Goal: Feedback & Contribution: Contribute content

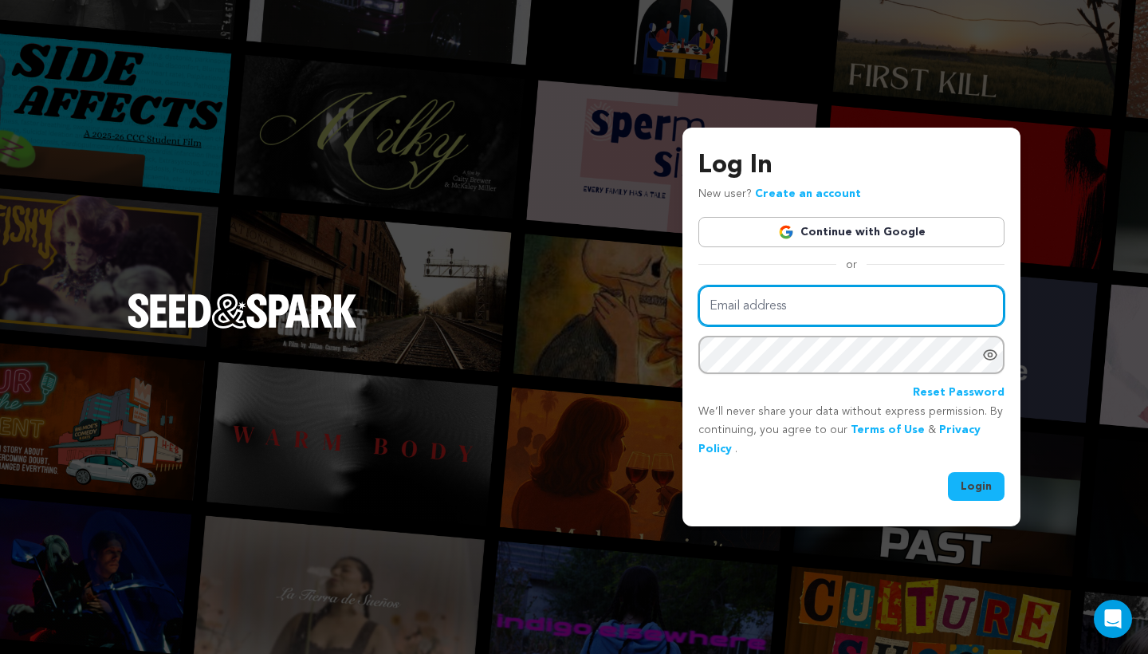
type input "bbenitezkatherine@gmail.com"
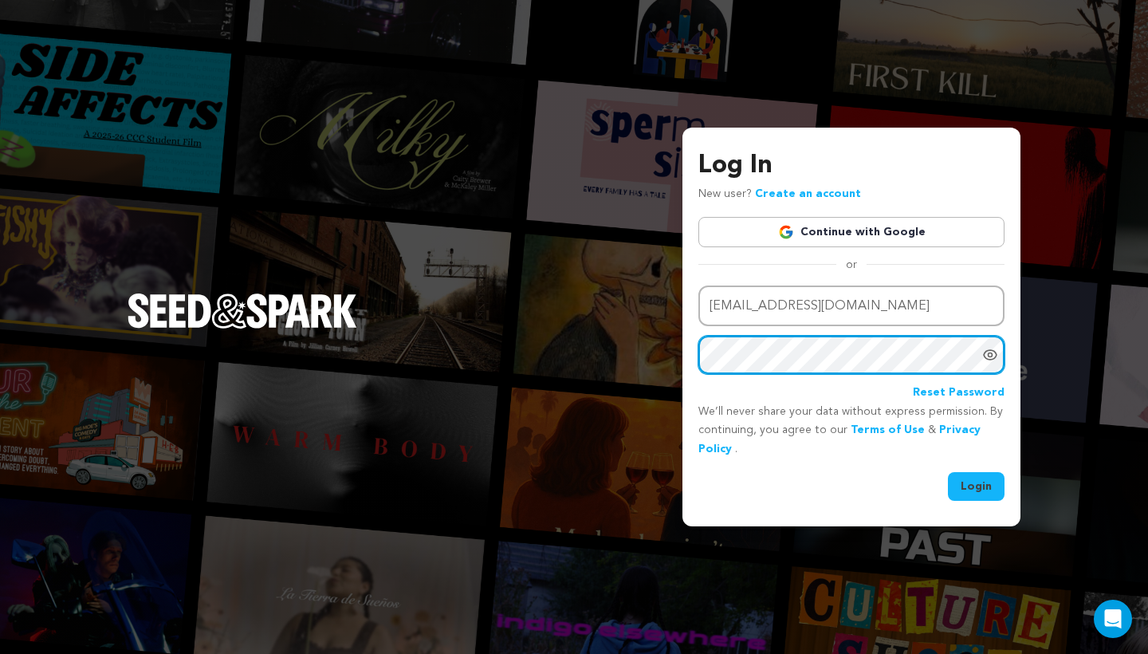
click at [977, 484] on button "Login" at bounding box center [976, 486] width 57 height 29
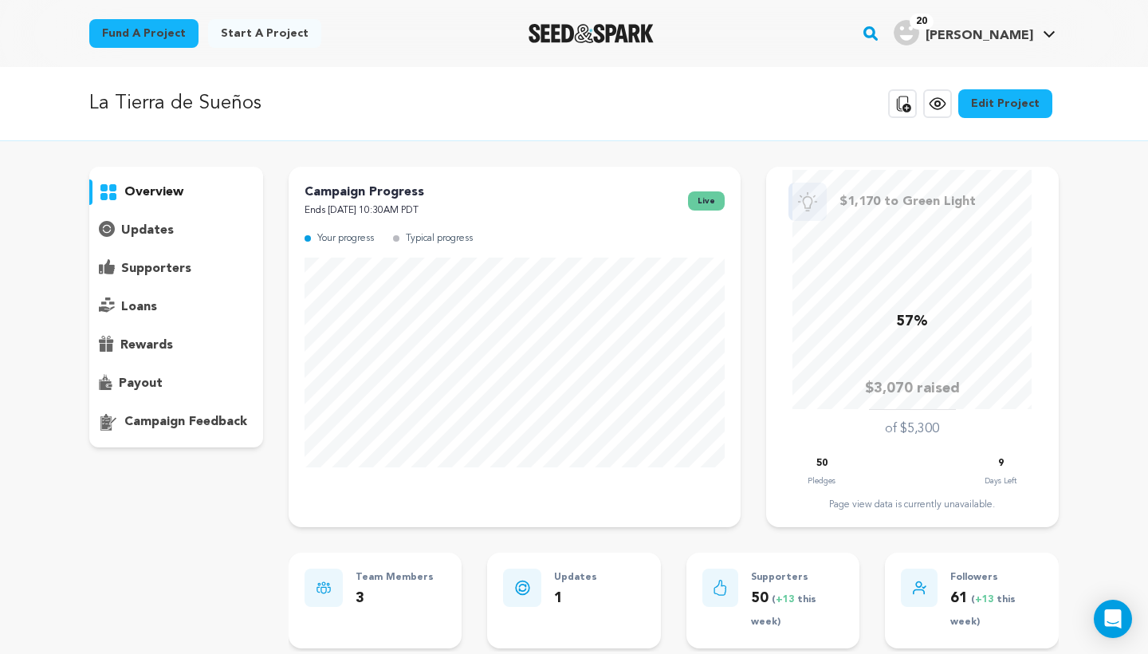
click at [1081, 341] on div "overview" at bounding box center [574, 592] width 1020 height 851
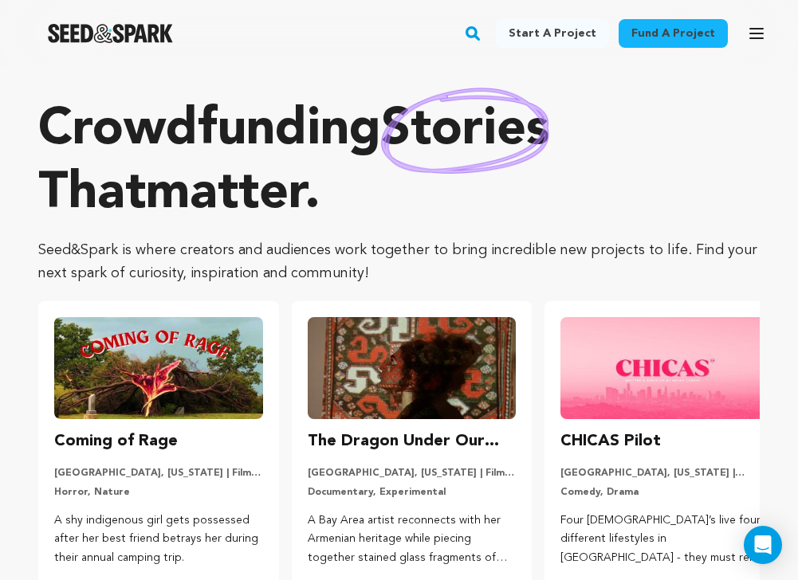
scroll to position [0, 26]
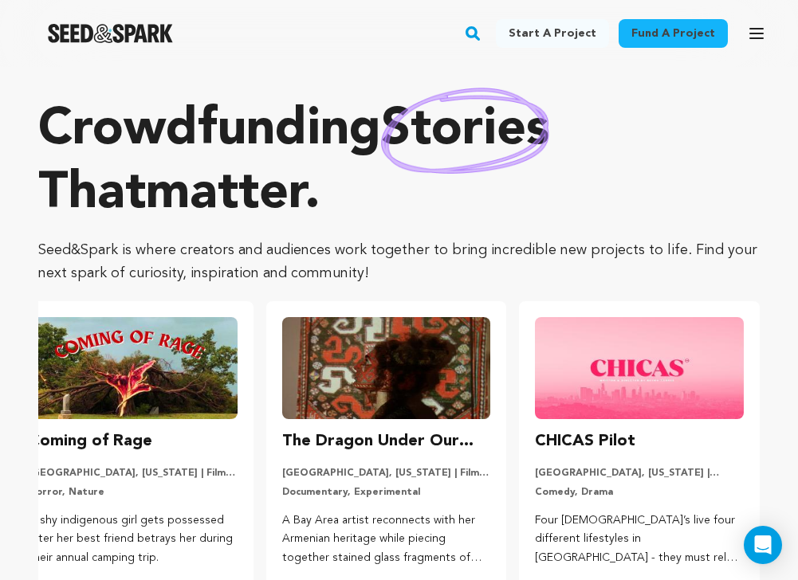
click at [753, 30] on icon "button" at bounding box center [756, 33] width 19 height 19
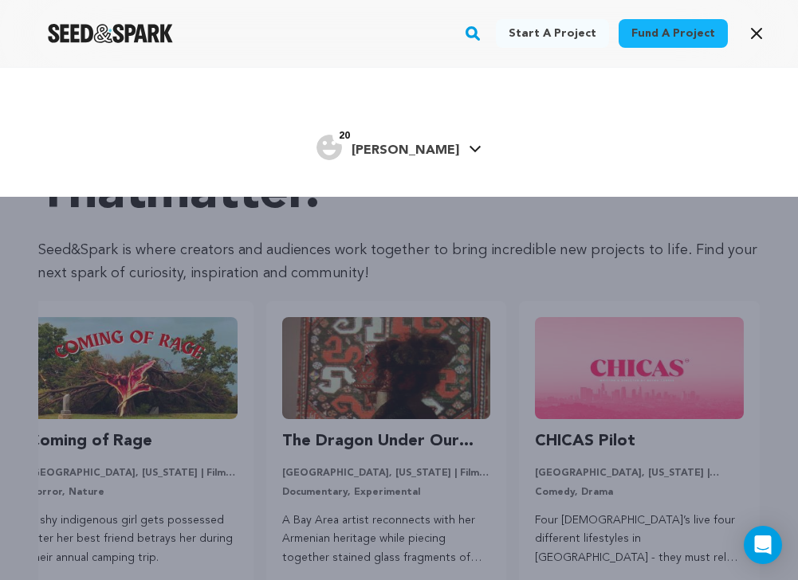
click at [431, 141] on h4 "[PERSON_NAME]" at bounding box center [406, 150] width 108 height 19
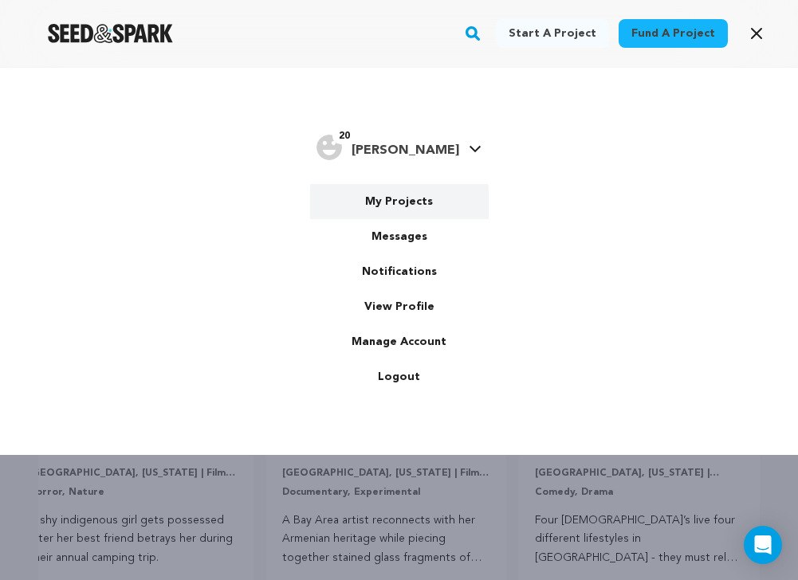
click at [395, 207] on link "My Projects" at bounding box center [399, 201] width 179 height 35
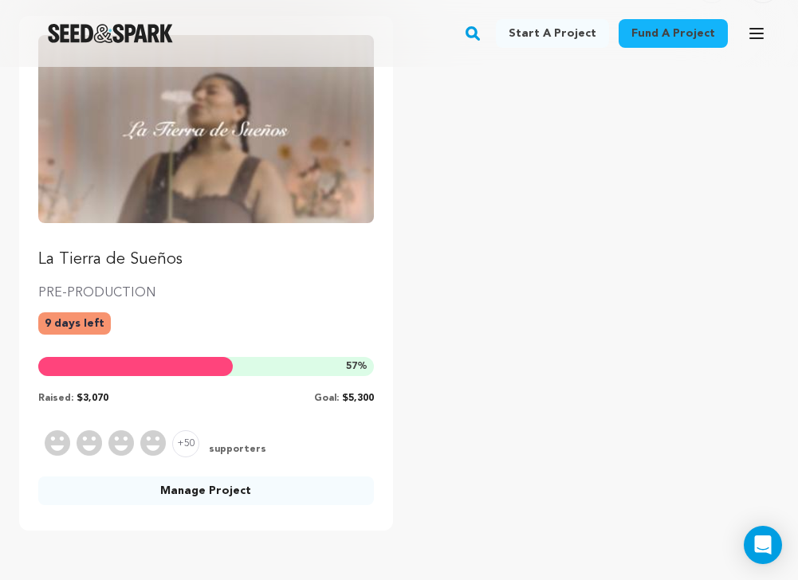
scroll to position [217, 0]
click at [212, 489] on link "Manage Project" at bounding box center [206, 490] width 336 height 29
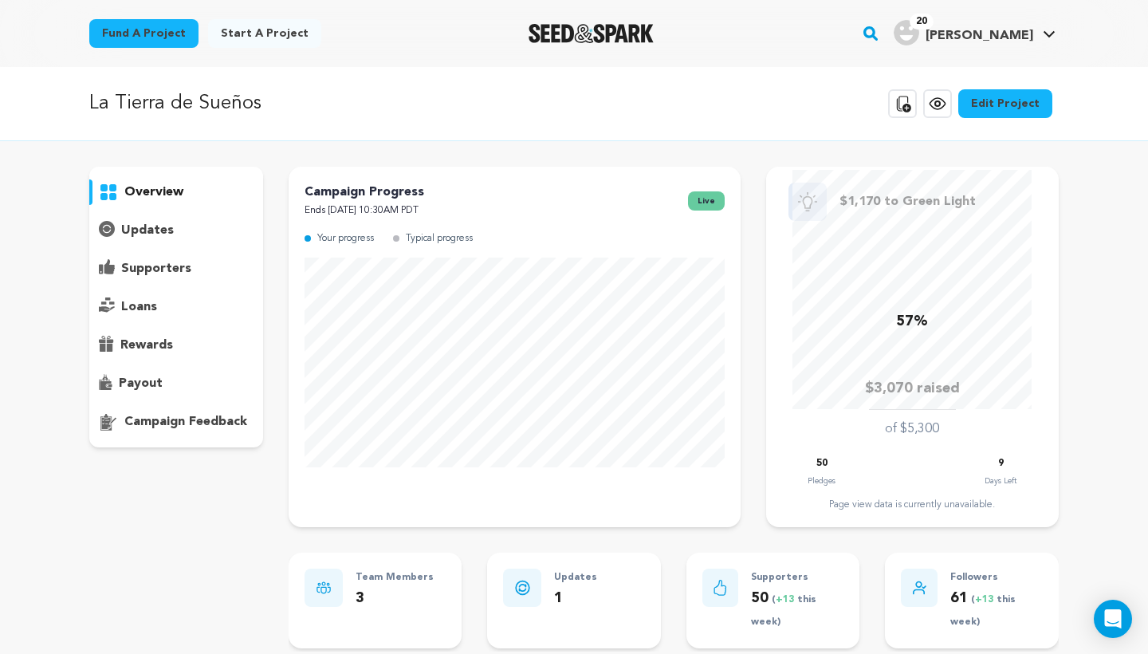
click at [175, 230] on div "updates" at bounding box center [176, 231] width 174 height 26
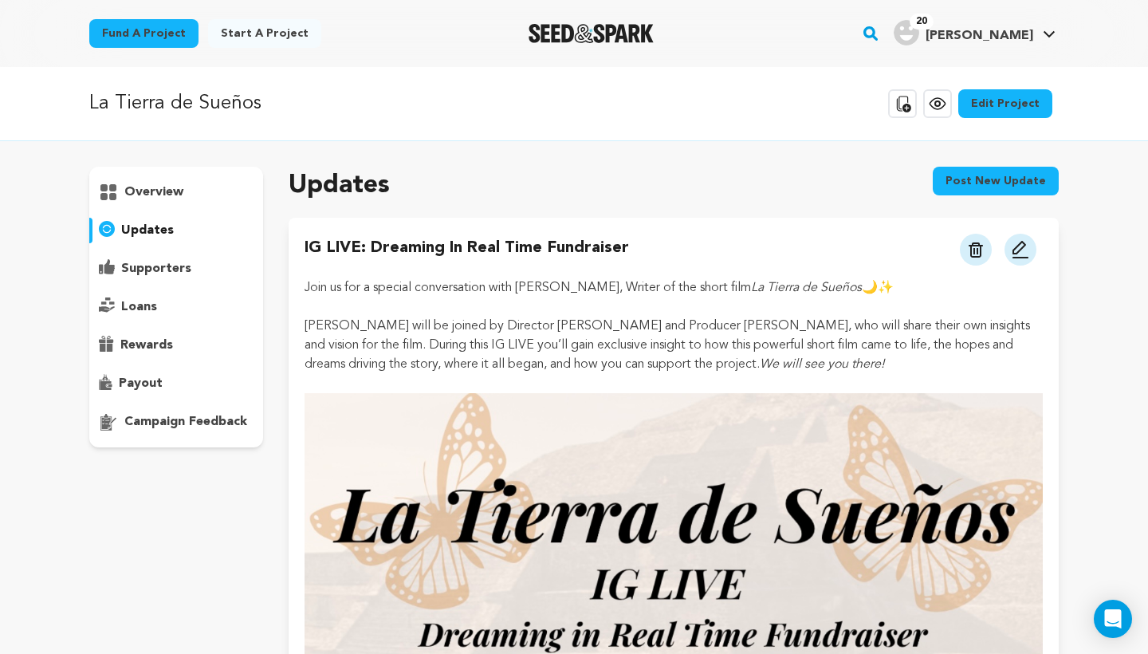
click at [797, 184] on button "Post new update" at bounding box center [996, 181] width 126 height 29
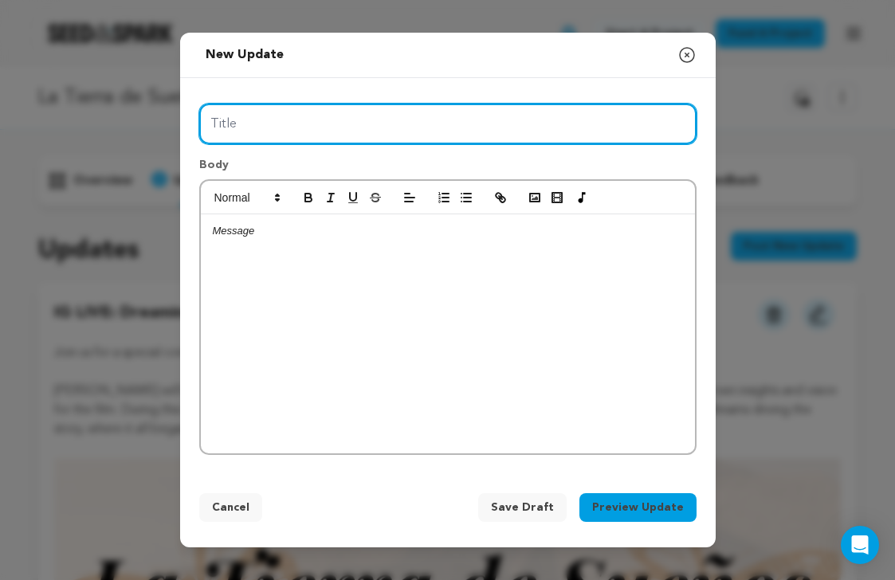
click at [265, 120] on input "Title" at bounding box center [447, 124] width 497 height 41
type input "I"
type input "P"
type input "Open Mic: Poetry Beyond Borders"
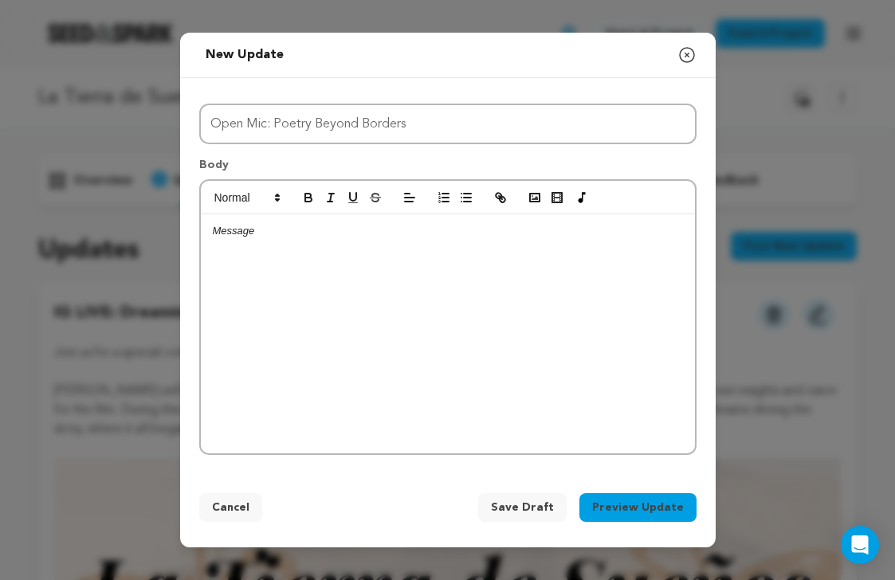
click at [246, 235] on p at bounding box center [448, 231] width 470 height 14
click at [244, 238] on div at bounding box center [448, 333] width 494 height 239
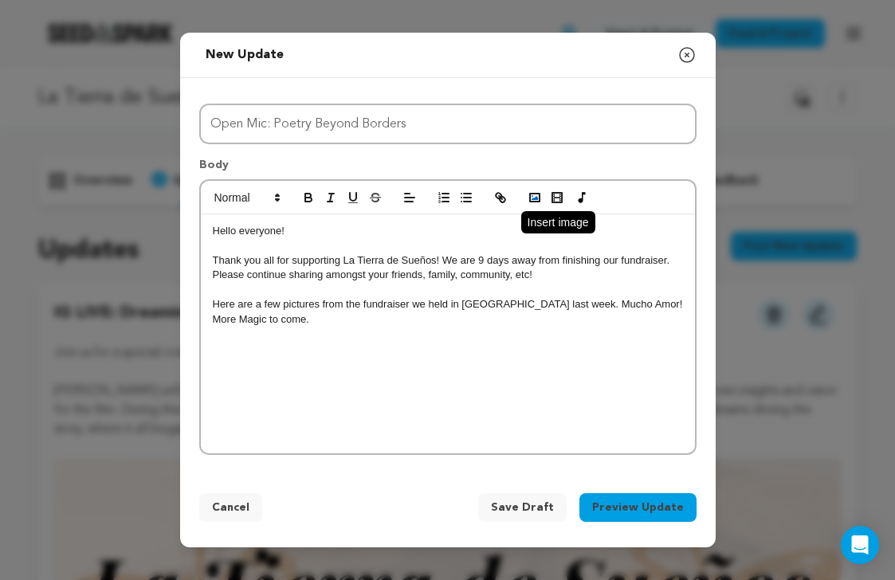
click at [532, 194] on rect "button" at bounding box center [535, 198] width 10 height 8
click at [537, 199] on polyline "button" at bounding box center [535, 198] width 6 height 4
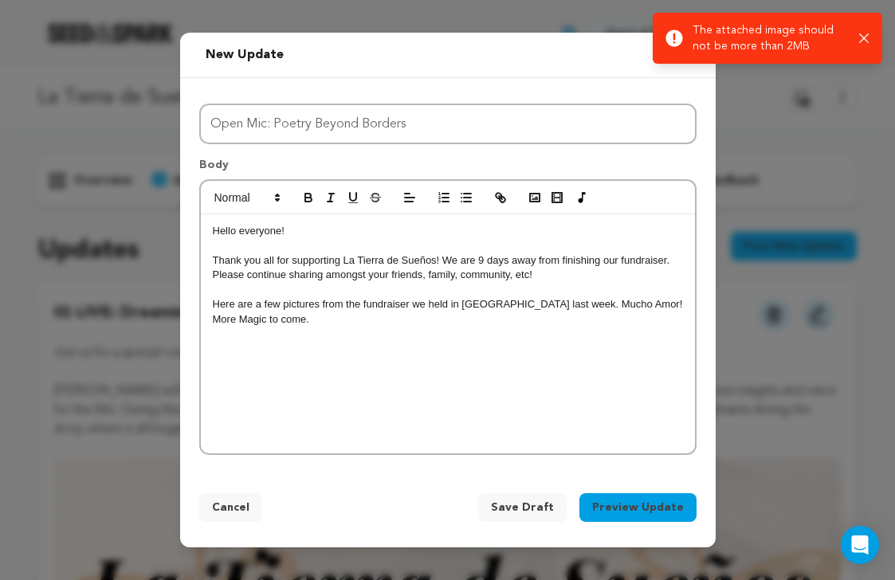
click at [797, 44] on div "Success: Info: Warning: Error: The attached image should not be more than 2MB C…" at bounding box center [768, 38] width 204 height 32
click at [797, 40] on icon "button" at bounding box center [864, 38] width 10 height 10
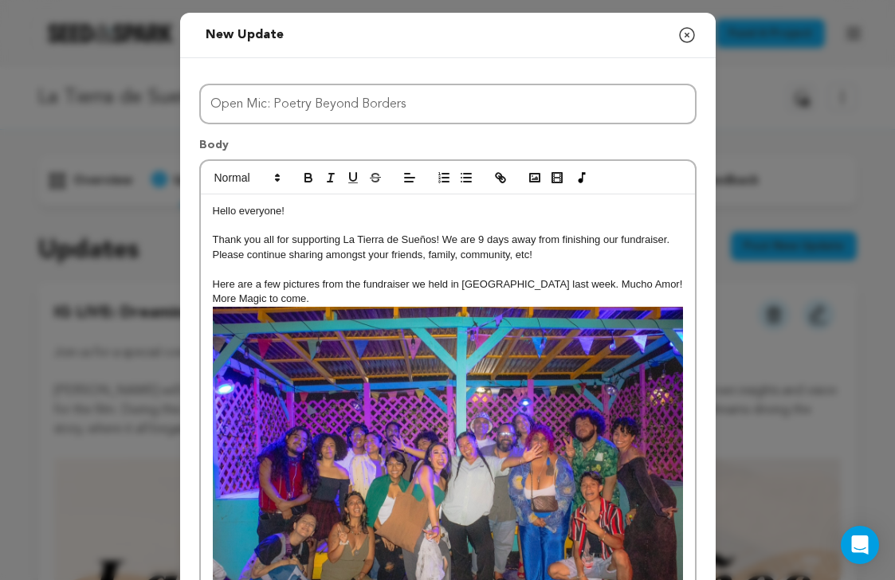
click at [328, 293] on p "Here are a few pictures from the fundraiser we held in Brooklyn last week. Much…" at bounding box center [448, 463] width 470 height 373
click at [326, 297] on p "Here are a few pictures from the fundraiser we held in Brooklyn last week. Much…" at bounding box center [448, 291] width 470 height 29
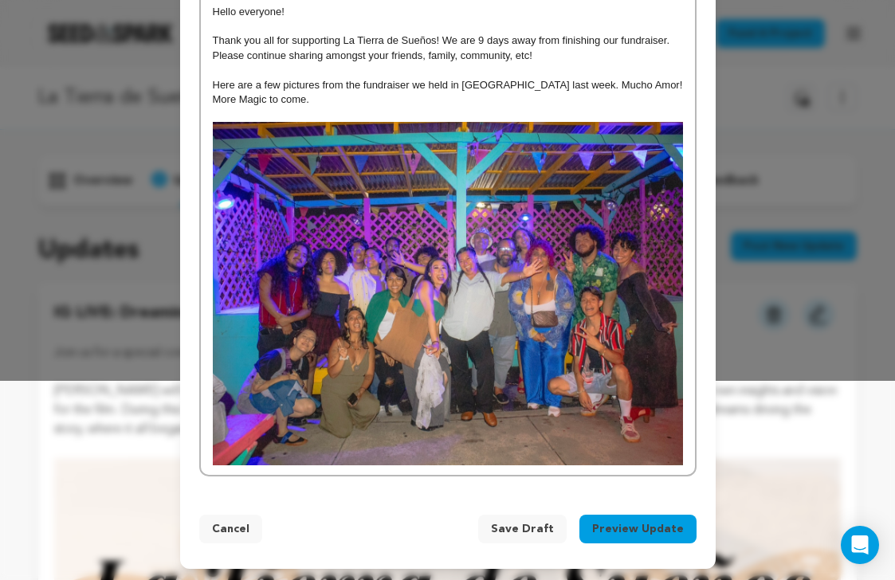
scroll to position [199, 0]
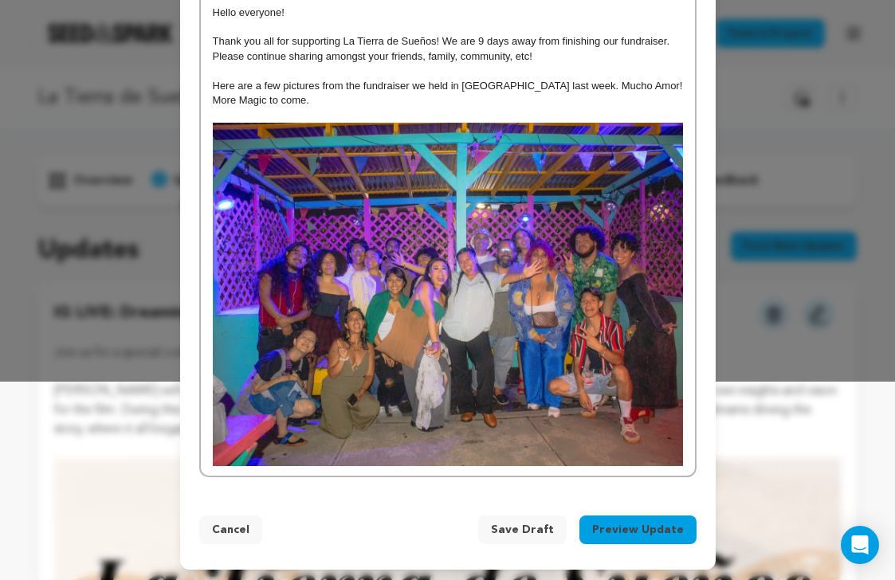
click at [689, 451] on div "Hello everyone! Thank you all for supporting La Tierra de Sueños! We are 9 days…" at bounding box center [448, 236] width 494 height 481
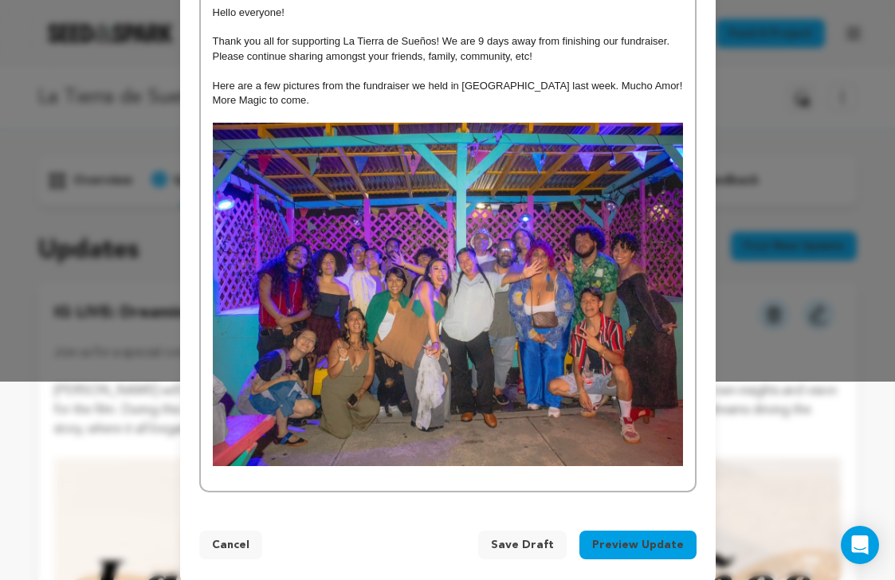
click at [341, 478] on div "Hello everyone! Thank you all for supporting La Tierra de Sueños! We are 9 days…" at bounding box center [448, 243] width 494 height 495
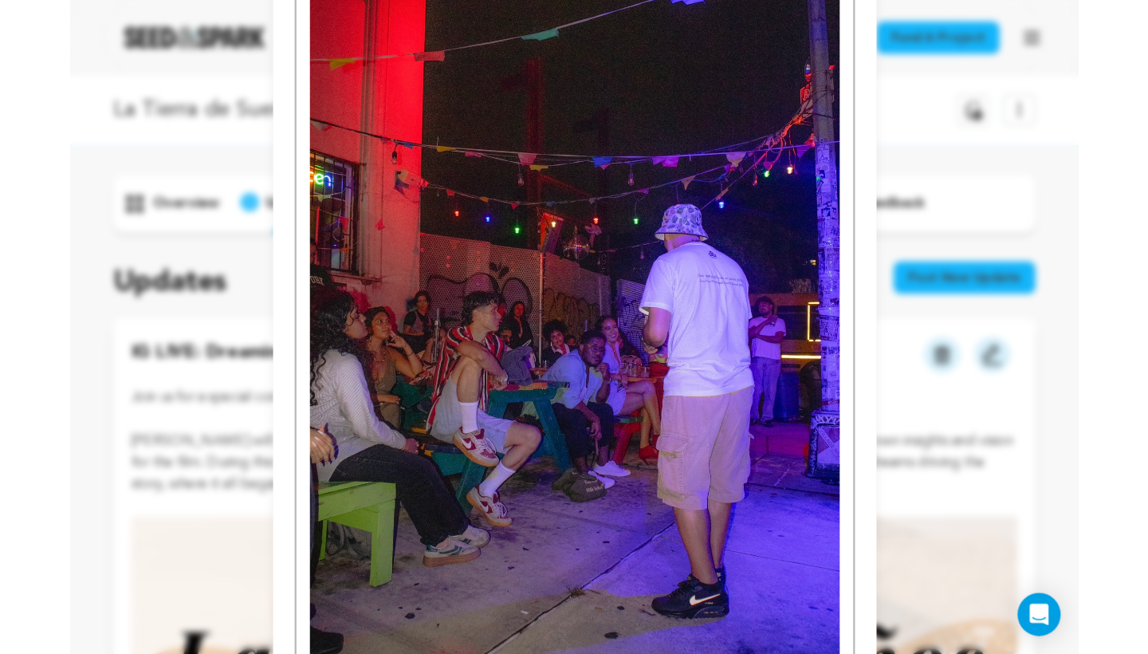
scroll to position [792, 0]
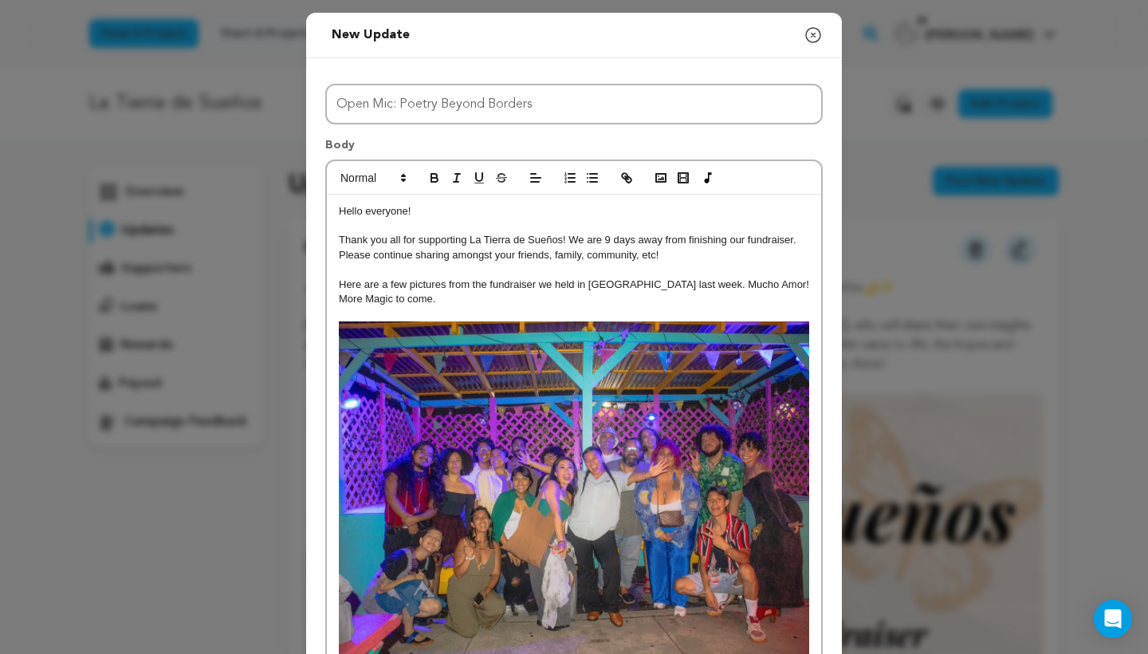
scroll to position [0, 0]
drag, startPoint x: 418, startPoint y: 214, endPoint x: 317, endPoint y: 213, distance: 100.5
click at [367, 214] on p "Hello Community!" at bounding box center [574, 211] width 470 height 14
drag, startPoint x: 458, startPoint y: 212, endPoint x: 367, endPoint y: 213, distance: 91.7
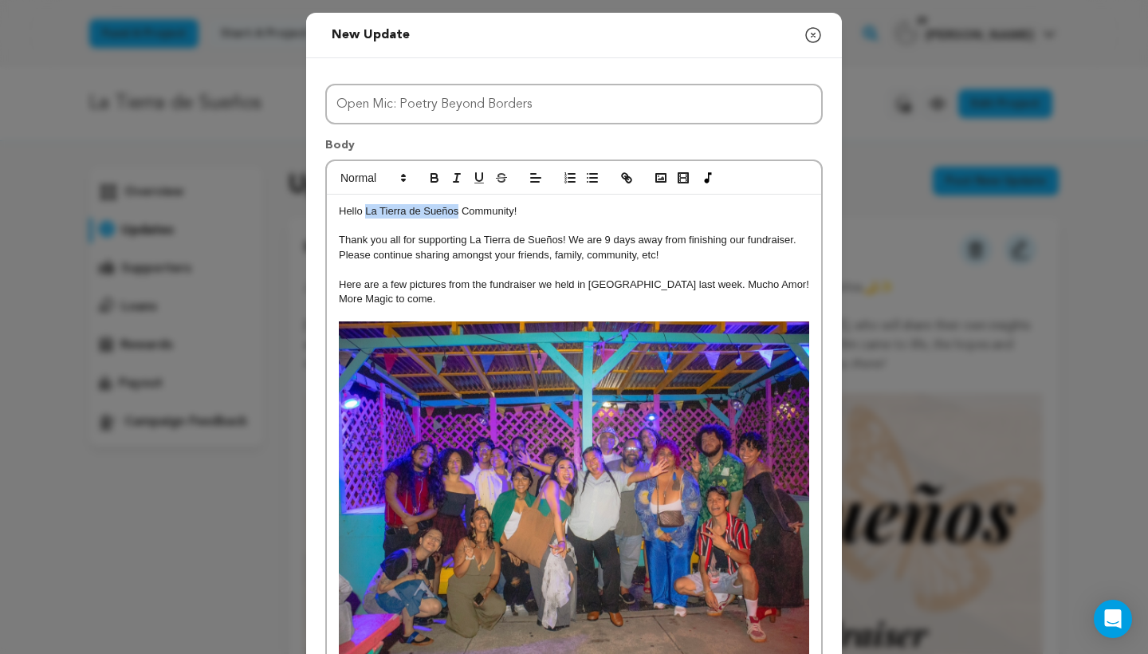
click at [367, 213] on p "Hello La Tierra de Sueños Community!" at bounding box center [574, 211] width 470 height 14
click at [457, 175] on line "button" at bounding box center [457, 178] width 2 height 8
click at [436, 175] on icon "button" at bounding box center [434, 176] width 6 height 4
click at [505, 277] on p "Here are a few pictures from the fundraiser we held in Brooklyn last week. Much…" at bounding box center [574, 291] width 470 height 29
click at [403, 241] on p "Thank you all for supporting La Tierra de Sueños! We are 9 days away from finis…" at bounding box center [574, 247] width 470 height 29
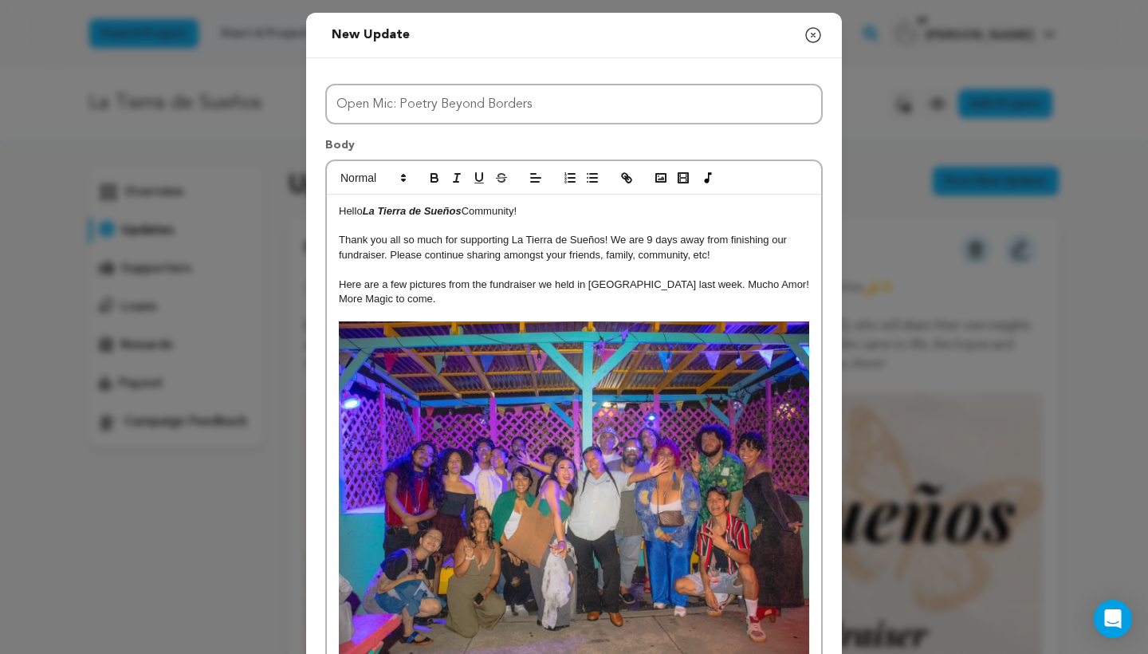
click at [606, 243] on p "Thank you all so much for supporting La Tierra de Sueños! We are 9 days away fr…" at bounding box center [574, 247] width 470 height 29
drag, startPoint x: 607, startPoint y: 242, endPoint x: 513, endPoint y: 242, distance: 93.3
click at [513, 242] on p "Thank you all so much for supporting La Tierra de Sueños so far! We are 9 days …" at bounding box center [574, 247] width 470 height 29
click at [457, 177] on line "button" at bounding box center [457, 178] width 2 height 8
click at [642, 239] on p "Thank you all so much for supporting La Tierra de Sueños so far! We are 9 days …" at bounding box center [574, 247] width 470 height 29
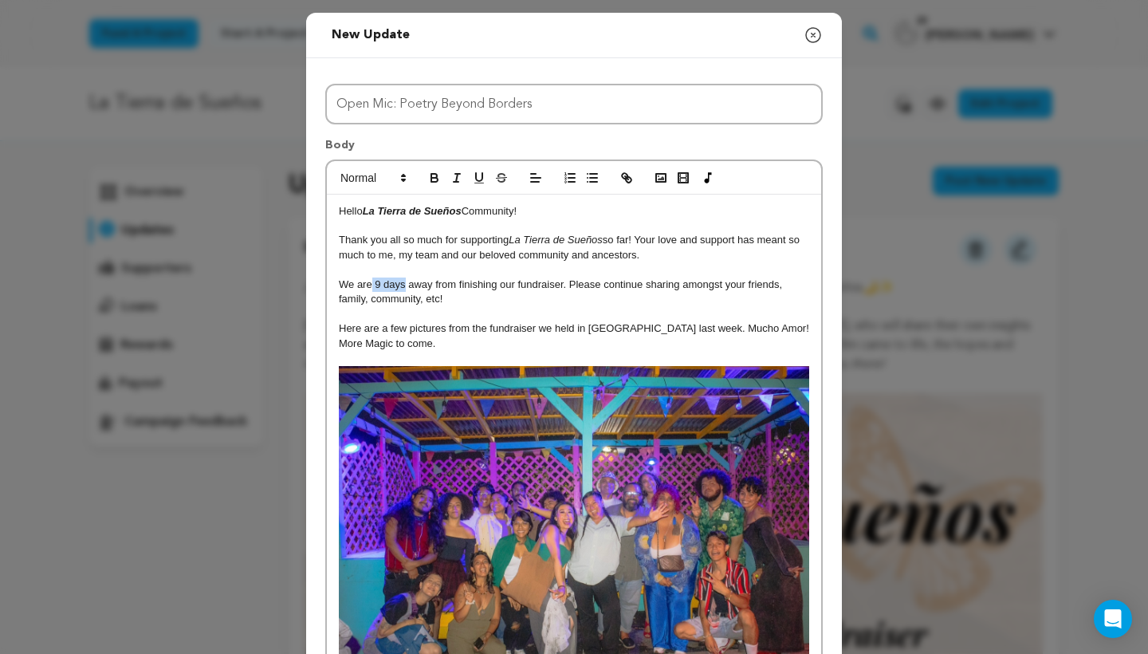
drag, startPoint x: 406, startPoint y: 285, endPoint x: 372, endPoint y: 285, distance: 34.3
click at [372, 285] on p "We are 9 days away from finishing our fundraiser. Please continue sharing among…" at bounding box center [574, 291] width 470 height 29
click at [434, 176] on icon "button" at bounding box center [434, 178] width 14 height 14
click at [444, 298] on p "We are 9 days away from finishing our fundraiser. Please continue sharing among…" at bounding box center [574, 291] width 470 height 29
click at [648, 284] on p "We are 9 days away from finishing our fundraiser. Please continue sharing among…" at bounding box center [574, 291] width 470 height 29
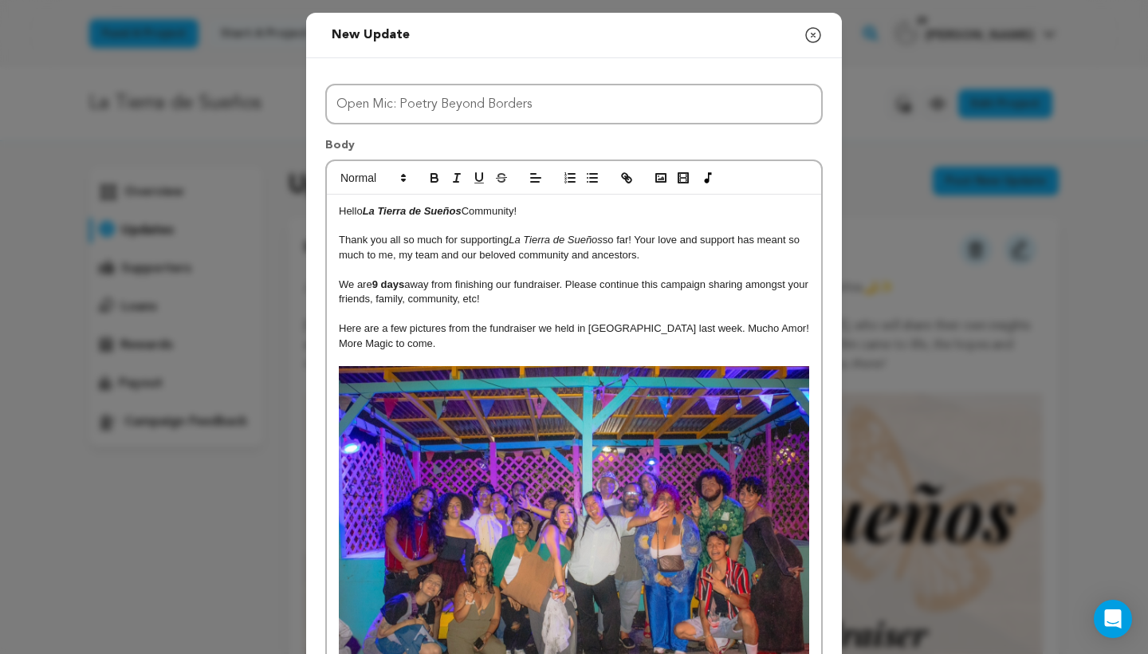
click at [517, 299] on p "We are 9 days away from finishing our fundraiser. Please continue this campaign…" at bounding box center [574, 291] width 470 height 29
click at [415, 345] on p "Here are a few pictures from the fundraiser we held in Brooklyn last week. Much…" at bounding box center [574, 335] width 470 height 29
click at [342, 328] on p "Here are a few pictures from the fundraiser we held in Brooklyn last week. Much…" at bounding box center [574, 335] width 470 height 29
click at [460, 340] on p "Here are a few pictures from the fundraiser we held in Brooklyn last week. Much…" at bounding box center [574, 335] width 470 height 29
click at [544, 329] on p "Here are a few pictures from the fundraiser we held in Brooklyn last week. Much…" at bounding box center [574, 335] width 470 height 29
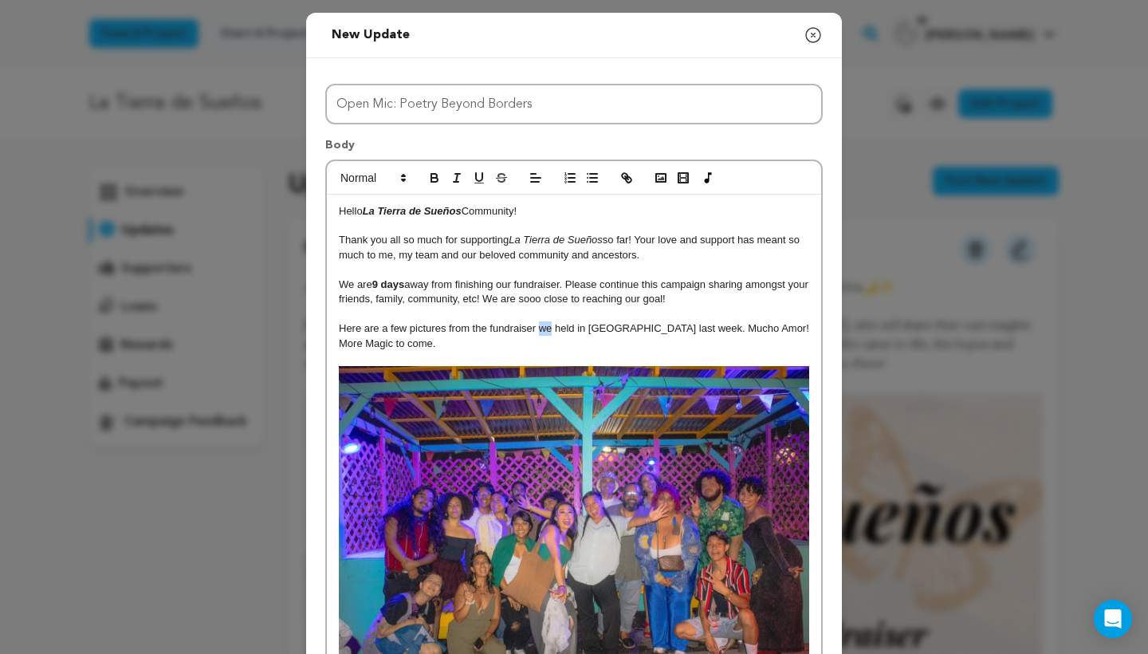
click at [544, 329] on p "Here are a few pictures from the fundraiser we held in Brooklyn last week. Much…" at bounding box center [574, 335] width 470 height 29
click at [599, 344] on p "Here are a few pictures from the fundraiser I held in Brooklyn last week. Mucho…" at bounding box center [574, 335] width 470 height 29
click at [665, 324] on p "Here are a few pictures from the fundraiser I held in Brooklyn last week. Mucho…" at bounding box center [574, 335] width 470 height 29
click at [670, 330] on p "Here are a few pictures from the fundraiser I held in Brooklyn last week. Mucho…" at bounding box center [574, 335] width 470 height 29
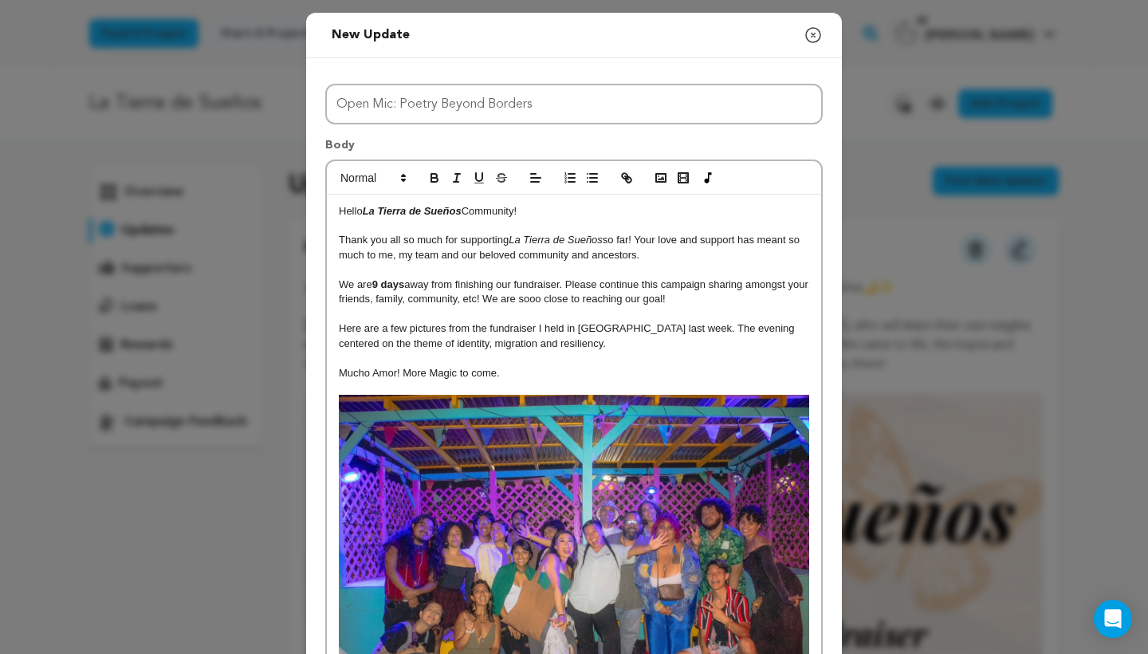
click at [399, 368] on p "Mucho Amor! More Magic to come." at bounding box center [574, 373] width 470 height 14
click at [582, 369] on p "Mucho Amor community! More Magic to come." at bounding box center [574, 373] width 470 height 14
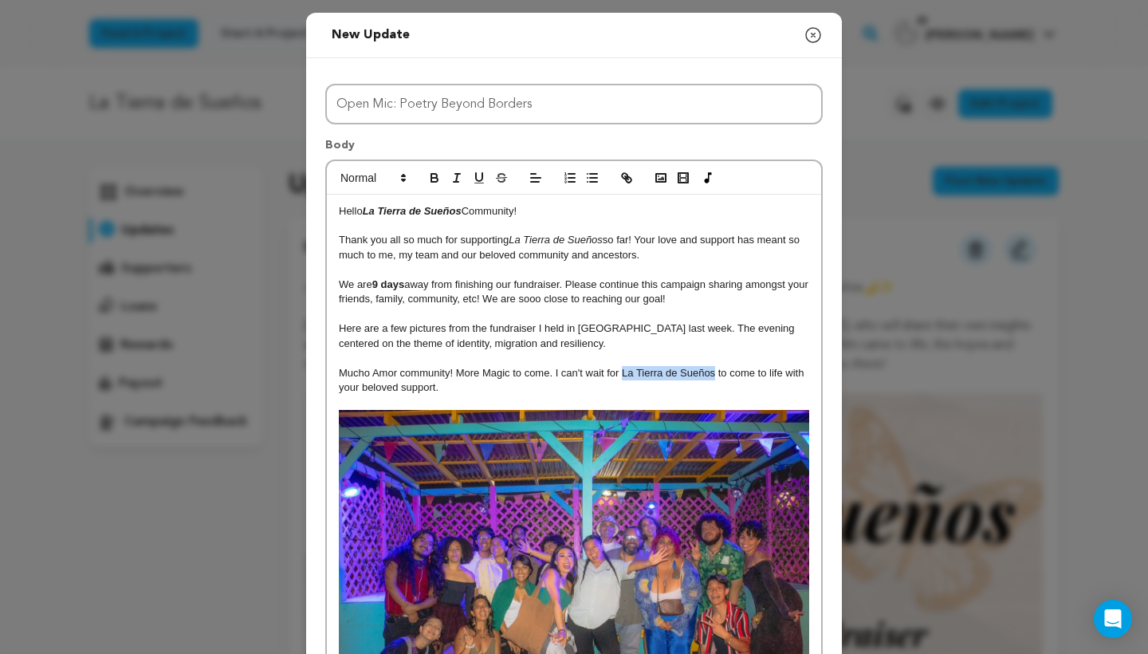
drag, startPoint x: 717, startPoint y: 371, endPoint x: 621, endPoint y: 370, distance: 95.7
click at [621, 370] on p "Mucho Amor community! More Magic to come. I can't wait for La Tierra de Sueños …" at bounding box center [574, 380] width 470 height 29
click at [450, 177] on icon "button" at bounding box center [457, 178] width 14 height 14
click at [468, 369] on p "Mucho Amor community! More Magic to come. I can't wait for La Tierra de Sueños …" at bounding box center [574, 380] width 470 height 29
click at [514, 395] on p at bounding box center [574, 402] width 470 height 14
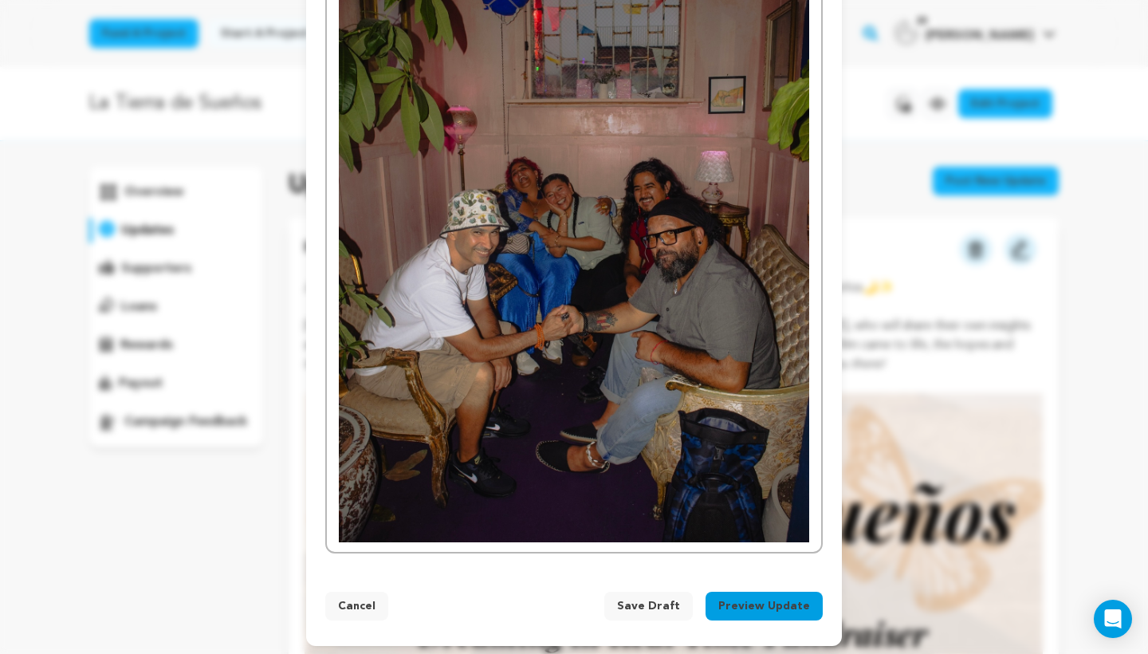
scroll to position [1477, 0]
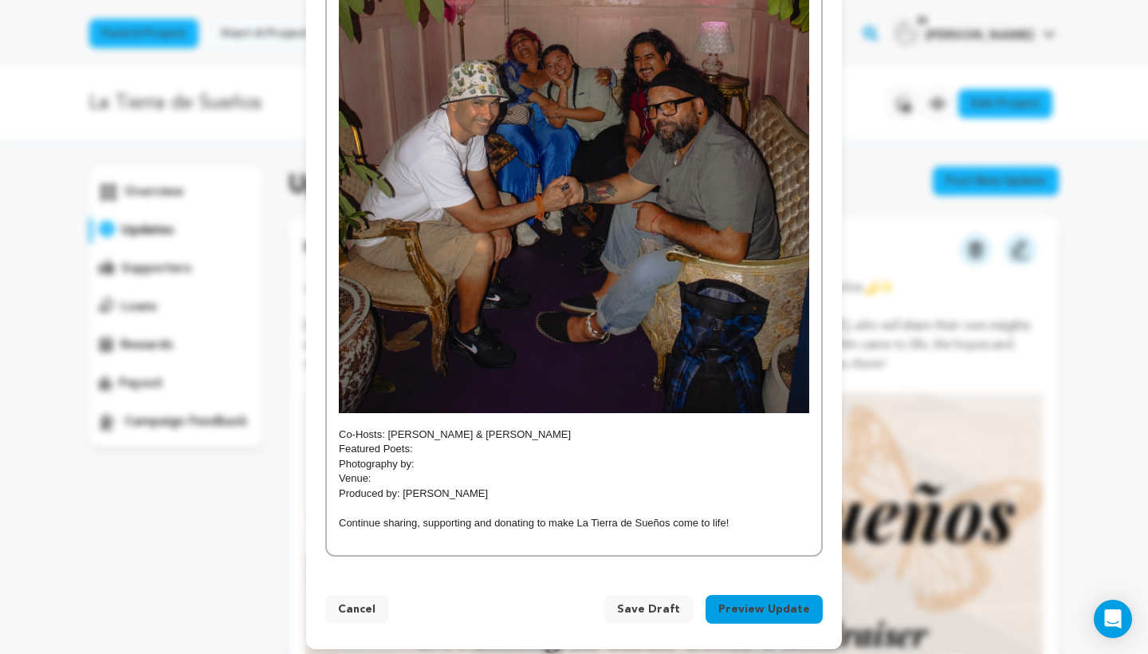
scroll to position [1606, 0]
click at [594, 517] on p "Continue sharing, supporting and donating to make La Tierra de Sueños come to l…" at bounding box center [574, 524] width 470 height 14
click at [593, 517] on p "Continue sharing, supporting and donating to make La Tierra de Sueños come to l…" at bounding box center [574, 524] width 470 height 14
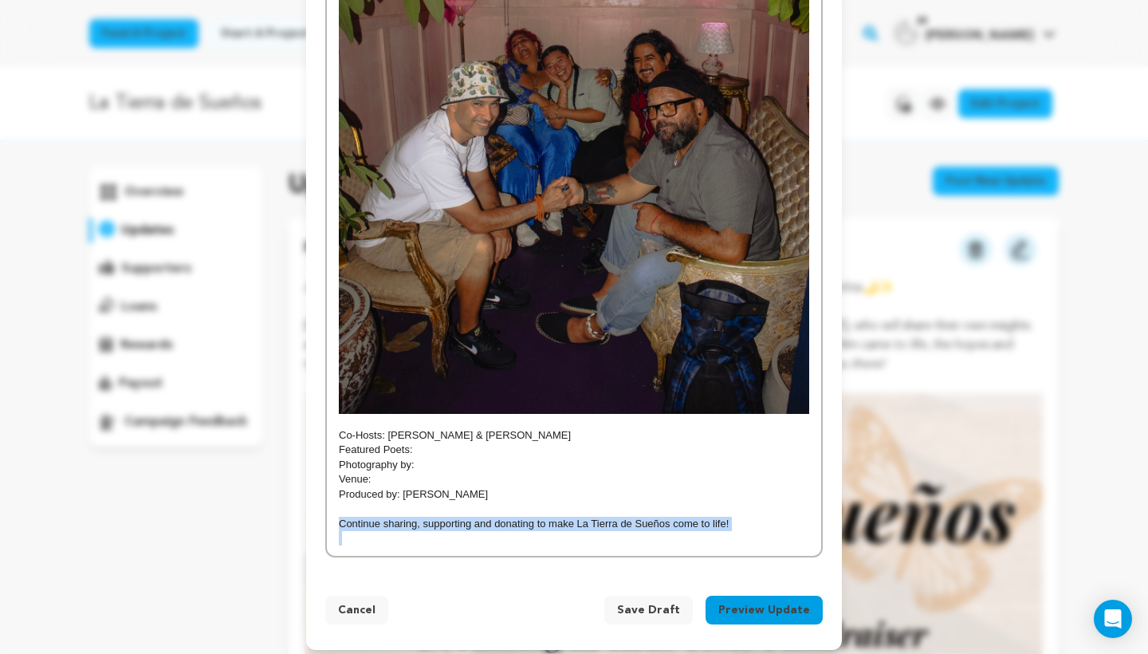
click at [593, 517] on p "Continue sharing, supporting and donating to make La Tierra de Sueños come to l…" at bounding box center [574, 524] width 470 height 14
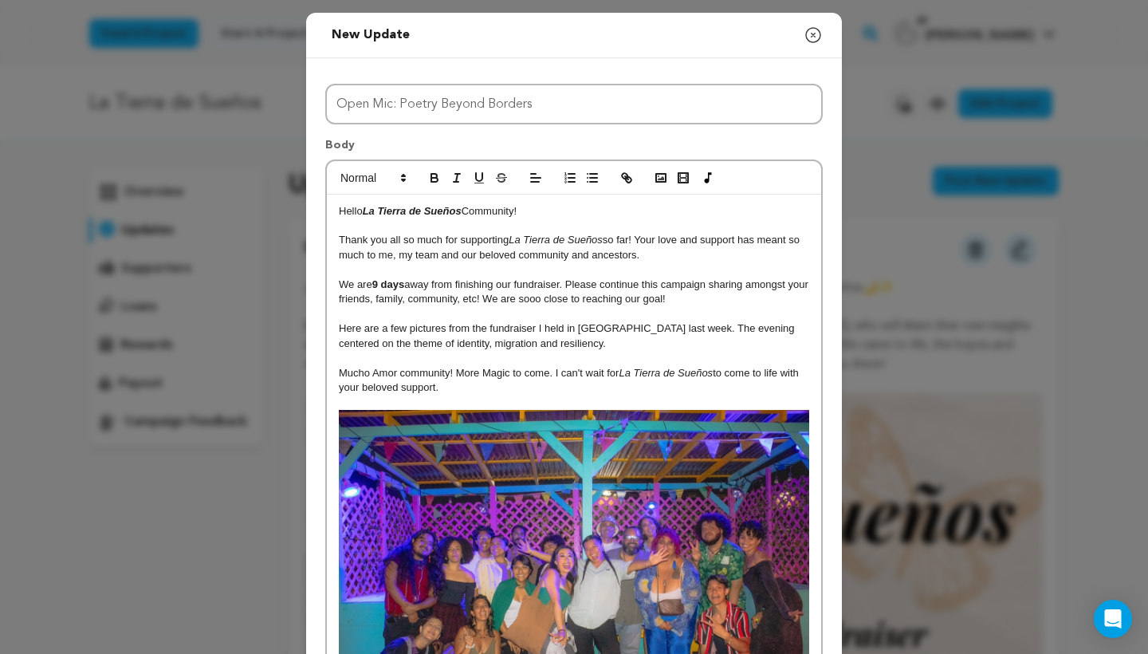
scroll to position [0, 0]
click at [531, 218] on icon at bounding box center [535, 217] width 13 height 13
click at [458, 182] on line "button" at bounding box center [456, 182] width 5 height 0
click at [436, 179] on icon "button" at bounding box center [434, 178] width 14 height 14
drag, startPoint x: 538, startPoint y: 211, endPoint x: 309, endPoint y: 206, distance: 228.9
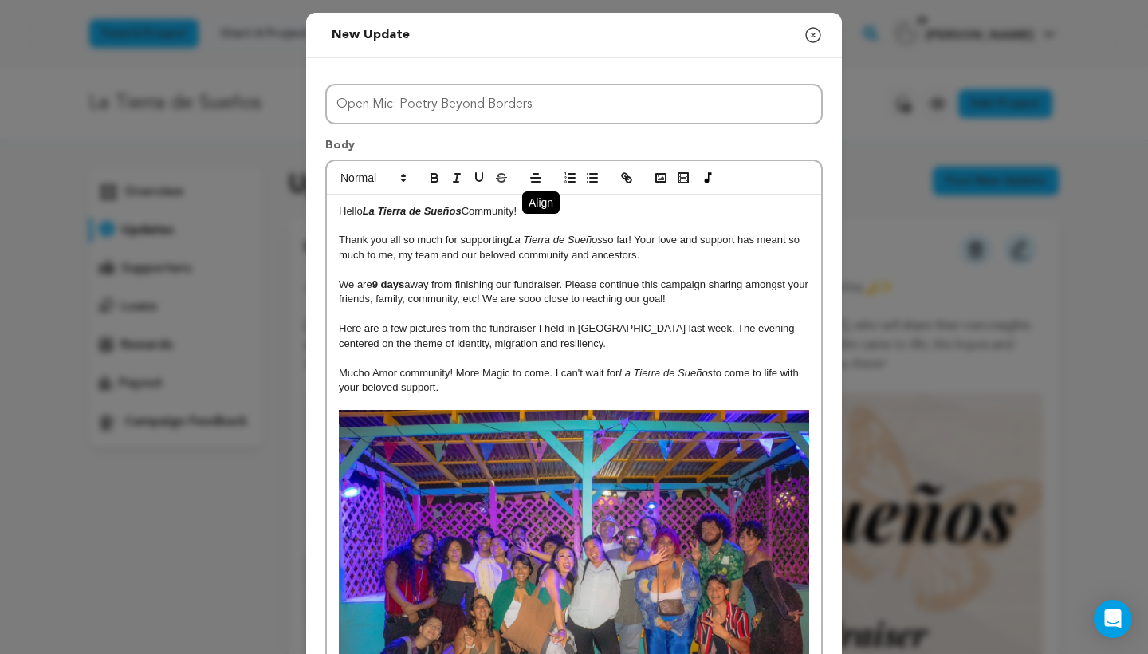
click at [533, 219] on icon at bounding box center [535, 217] width 13 height 13
click at [376, 183] on span at bounding box center [372, 177] width 78 height 19
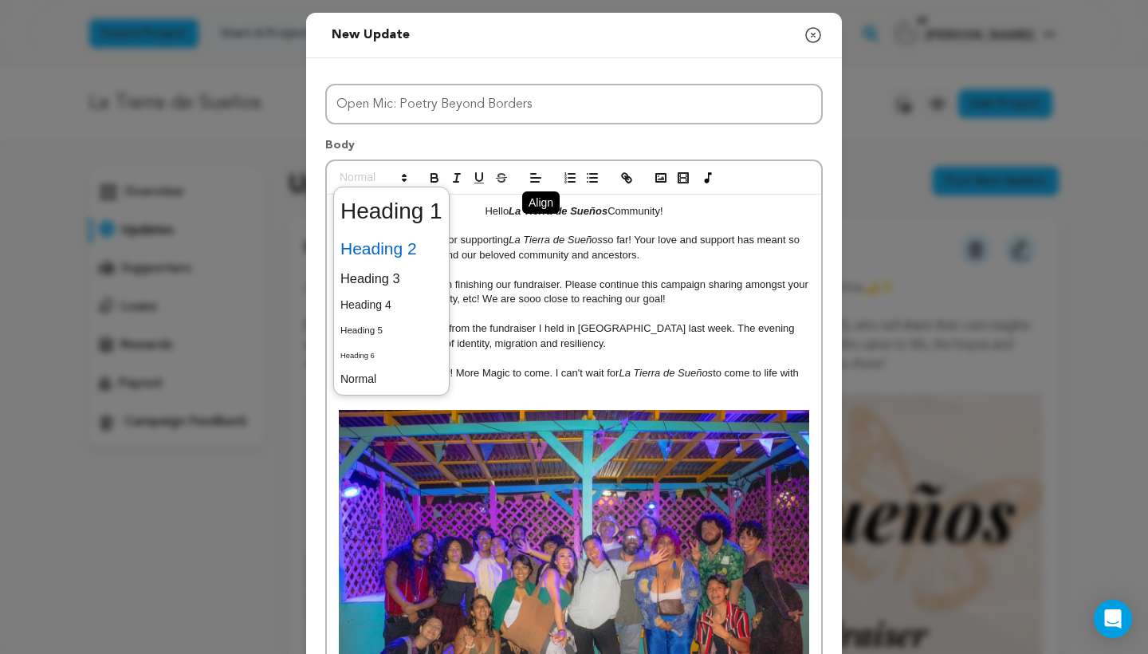
click at [396, 250] on span at bounding box center [391, 248] width 102 height 33
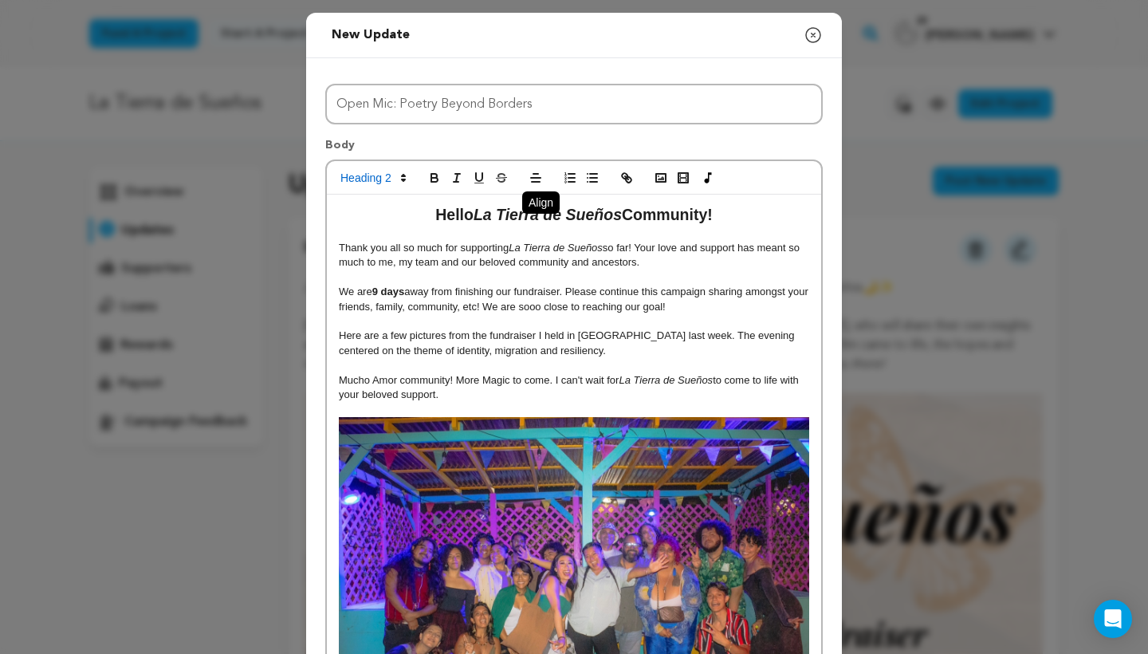
click at [574, 261] on p "Thank you all so much for supporting La Tierra de Sueños so far! Your love and …" at bounding box center [574, 255] width 470 height 29
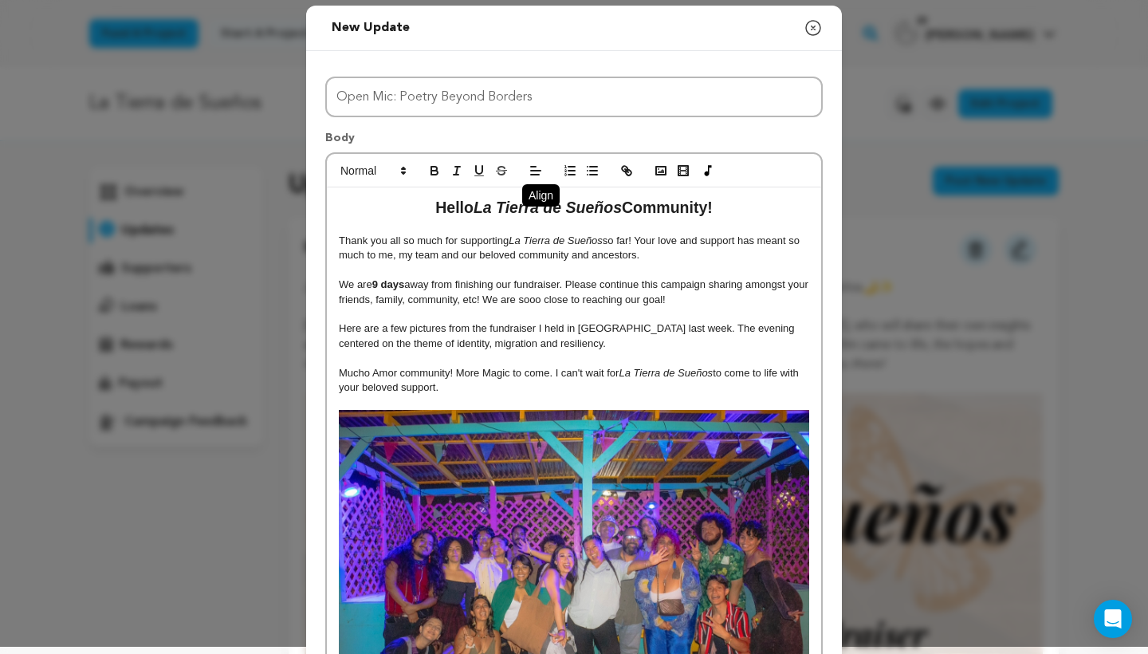
scroll to position [6, 0]
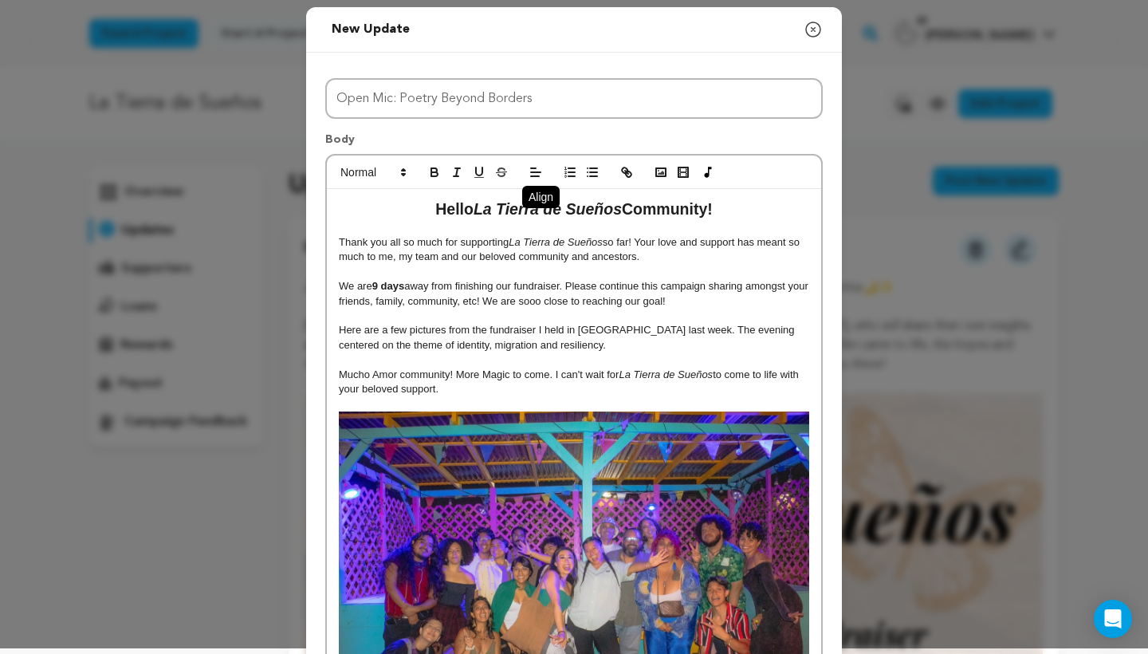
drag, startPoint x: 456, startPoint y: 381, endPoint x: 334, endPoint y: 236, distance: 189.6
click at [535, 215] on line at bounding box center [535, 215] width 7 height 0
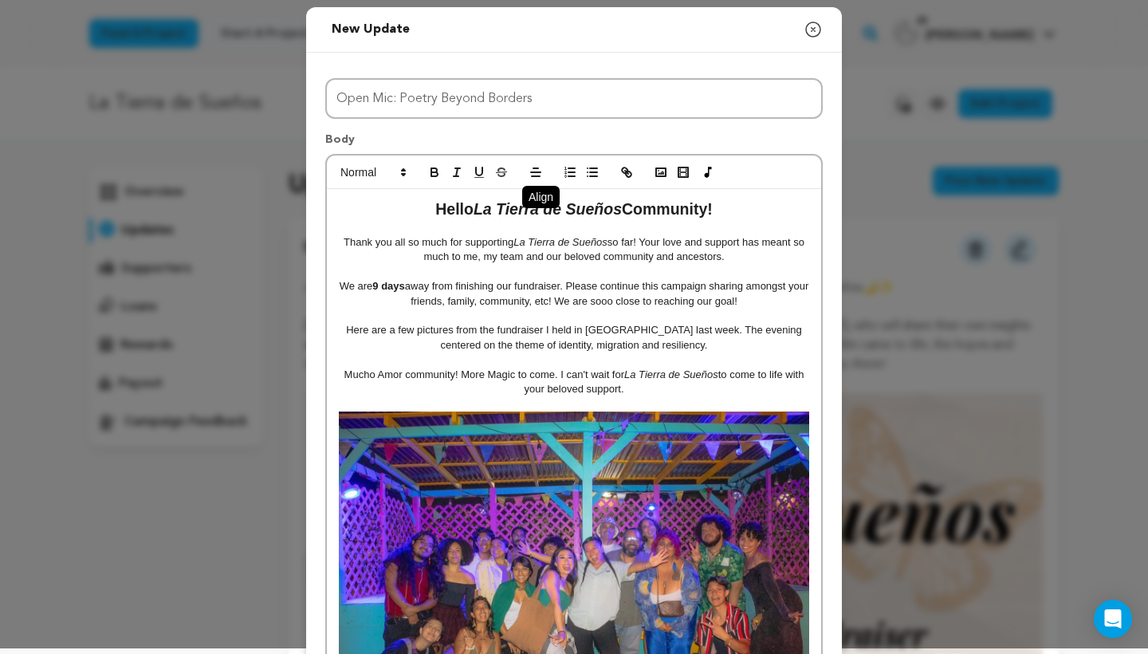
click at [549, 316] on p at bounding box center [574, 316] width 470 height 14
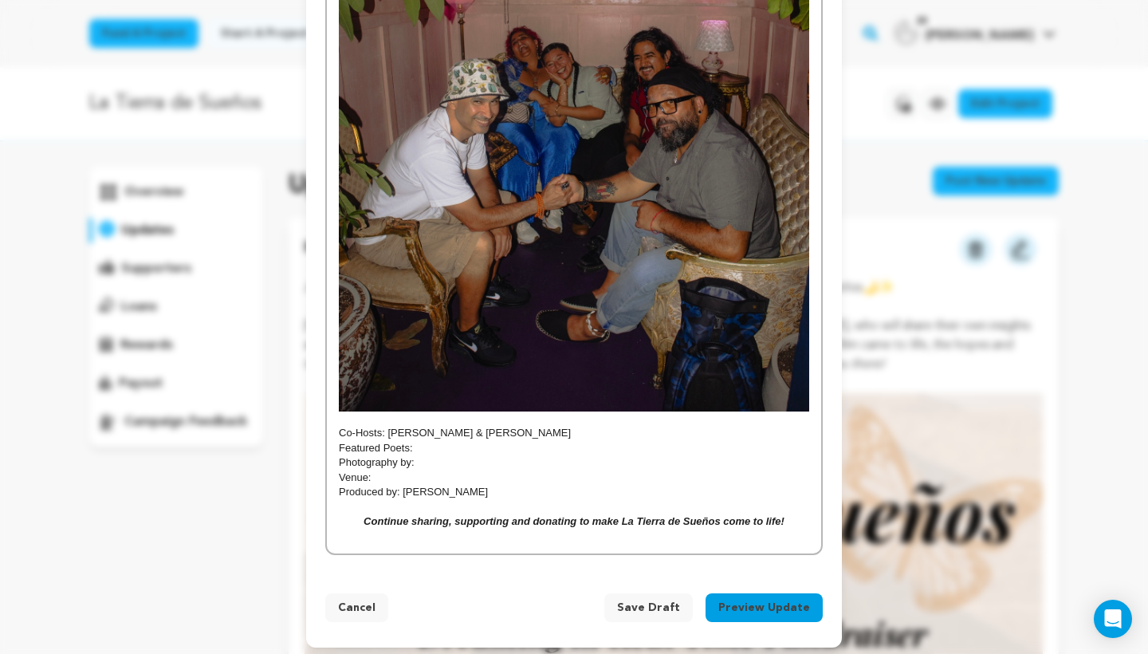
scroll to position [1614, 0]
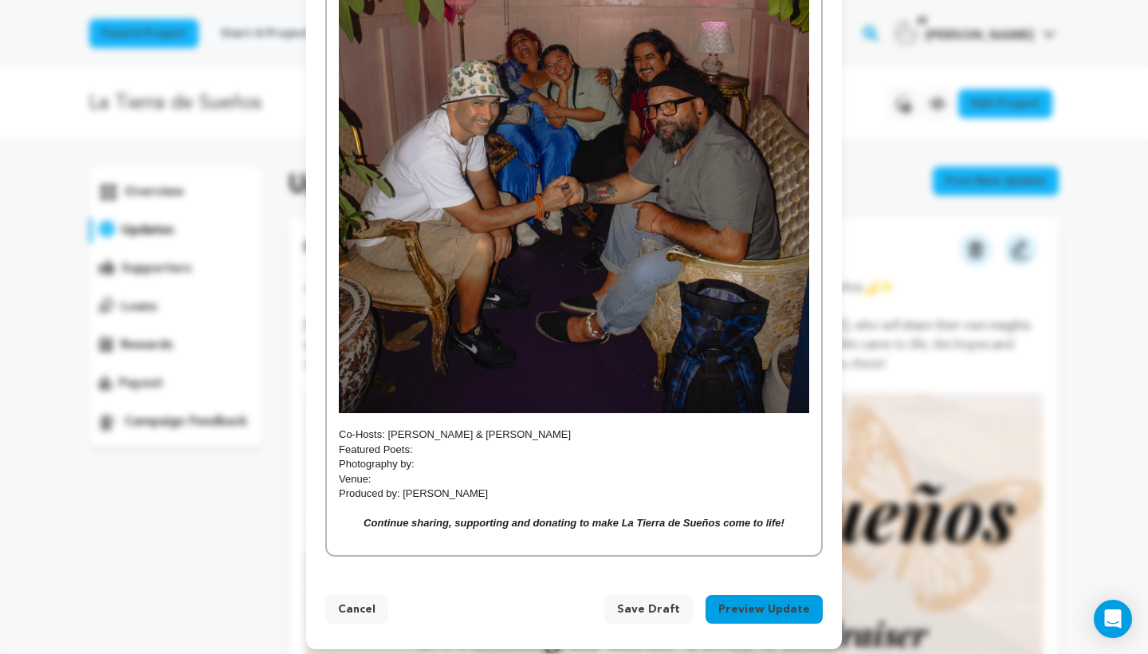
drag, startPoint x: 501, startPoint y: 489, endPoint x: 321, endPoint y: 429, distance: 189.1
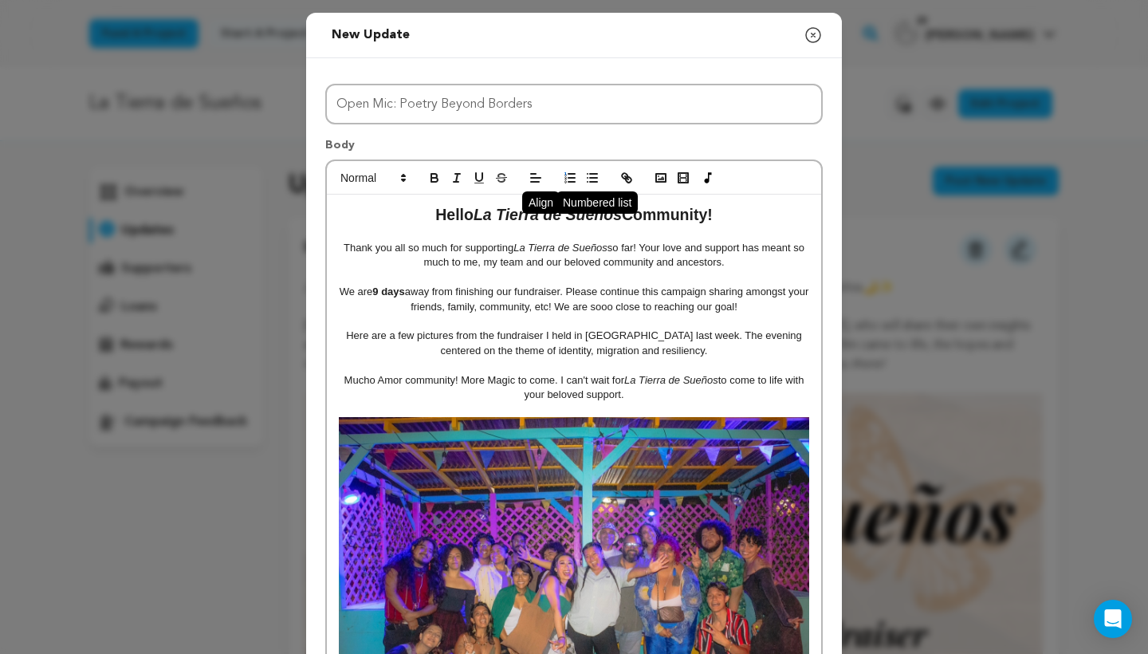
scroll to position [0, 0]
click at [533, 217] on icon at bounding box center [535, 217] width 13 height 13
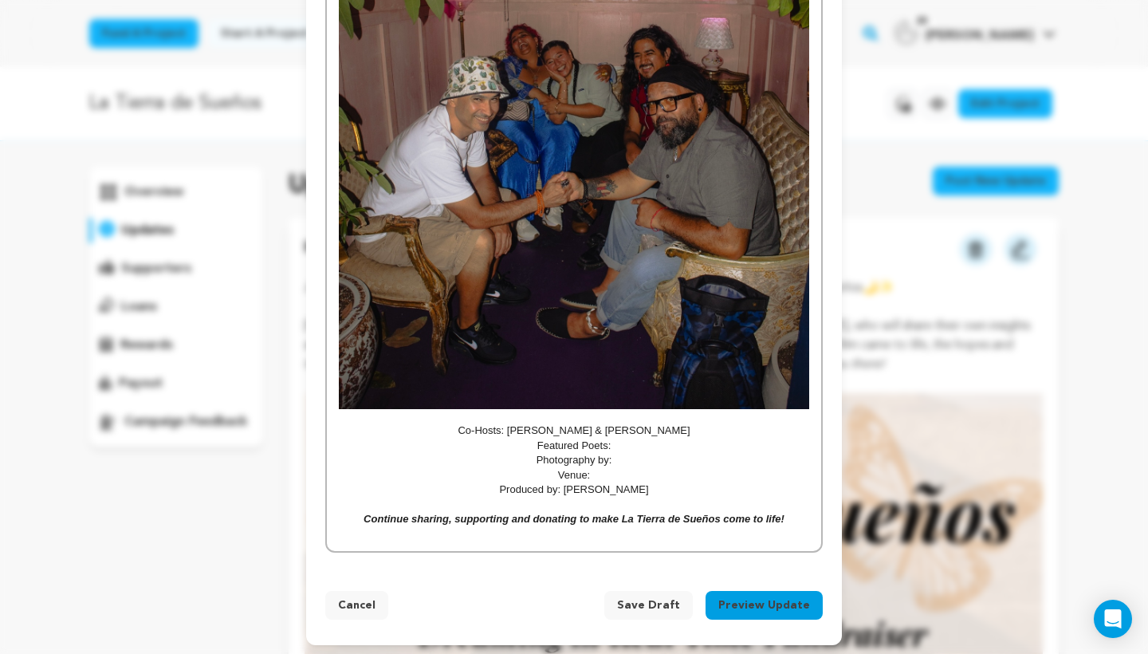
scroll to position [1614, 0]
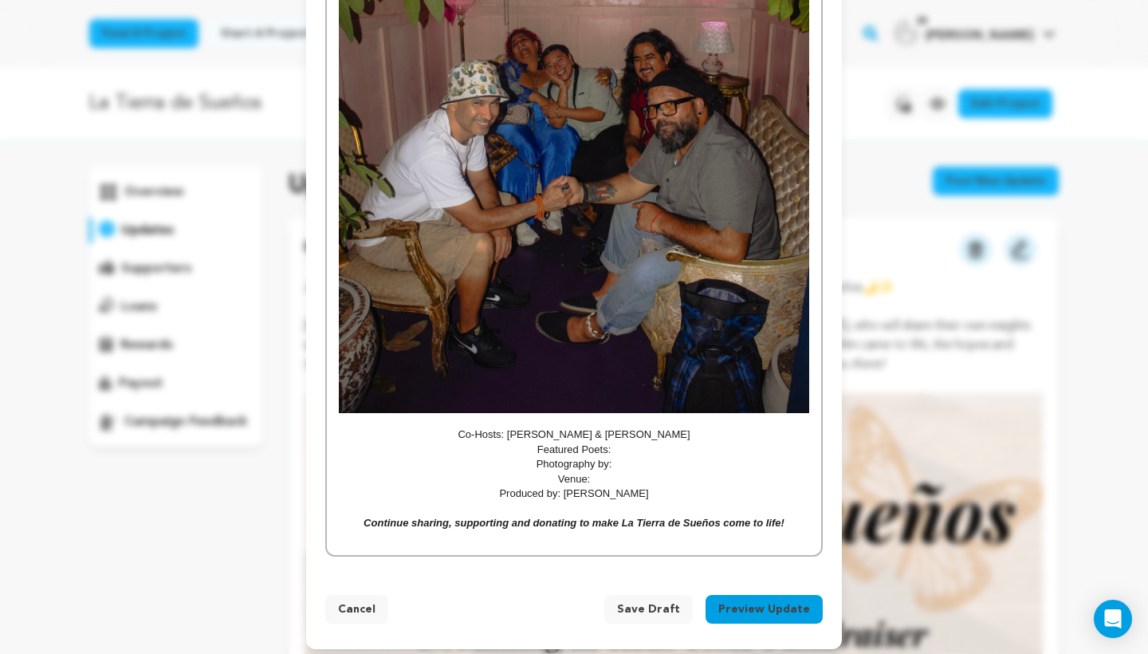
click at [562, 407] on img at bounding box center [574, 102] width 470 height 620
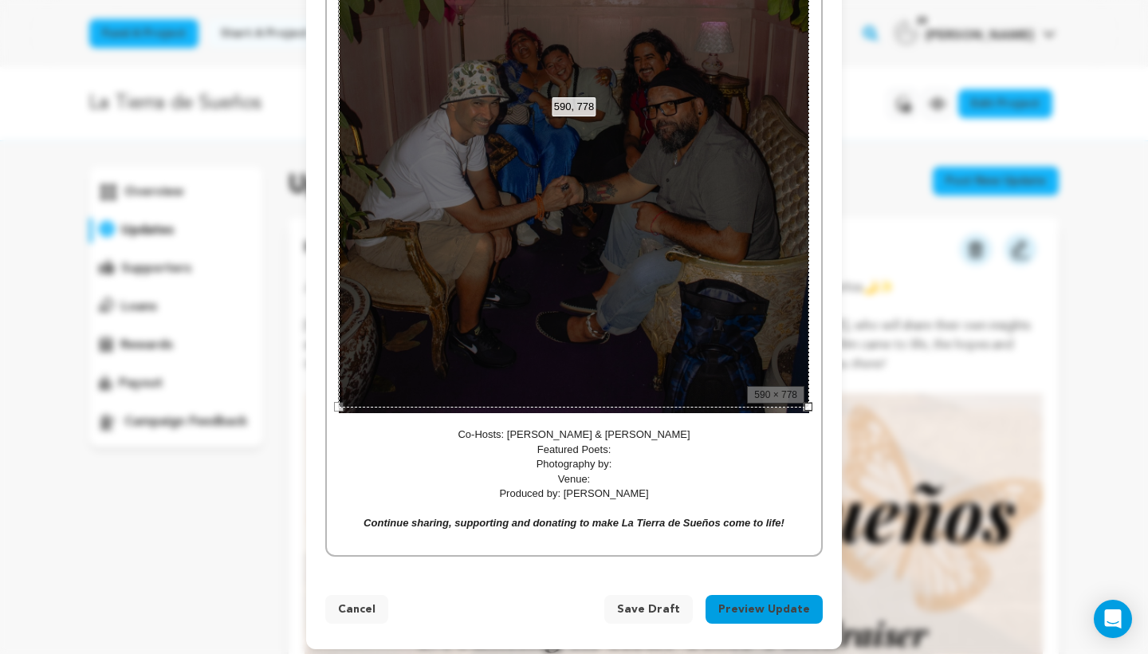
click at [554, 442] on p "Featured Poets:" at bounding box center [574, 449] width 470 height 14
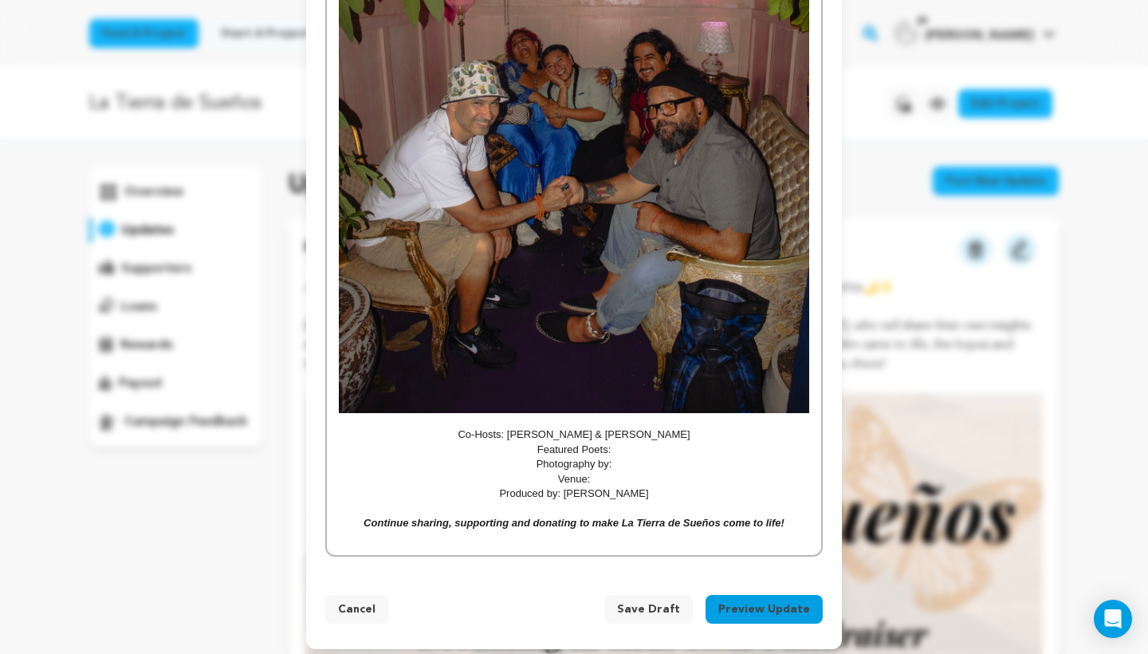
click at [658, 329] on img at bounding box center [574, 102] width 470 height 620
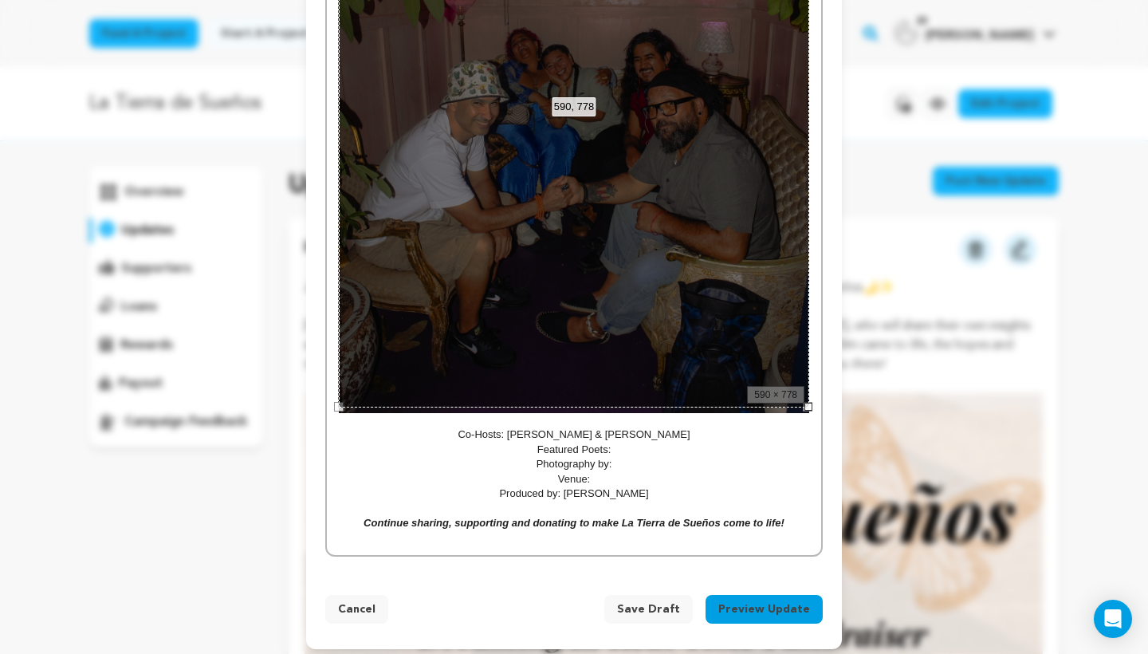
click at [655, 447] on p "Featured Poets:" at bounding box center [574, 449] width 470 height 14
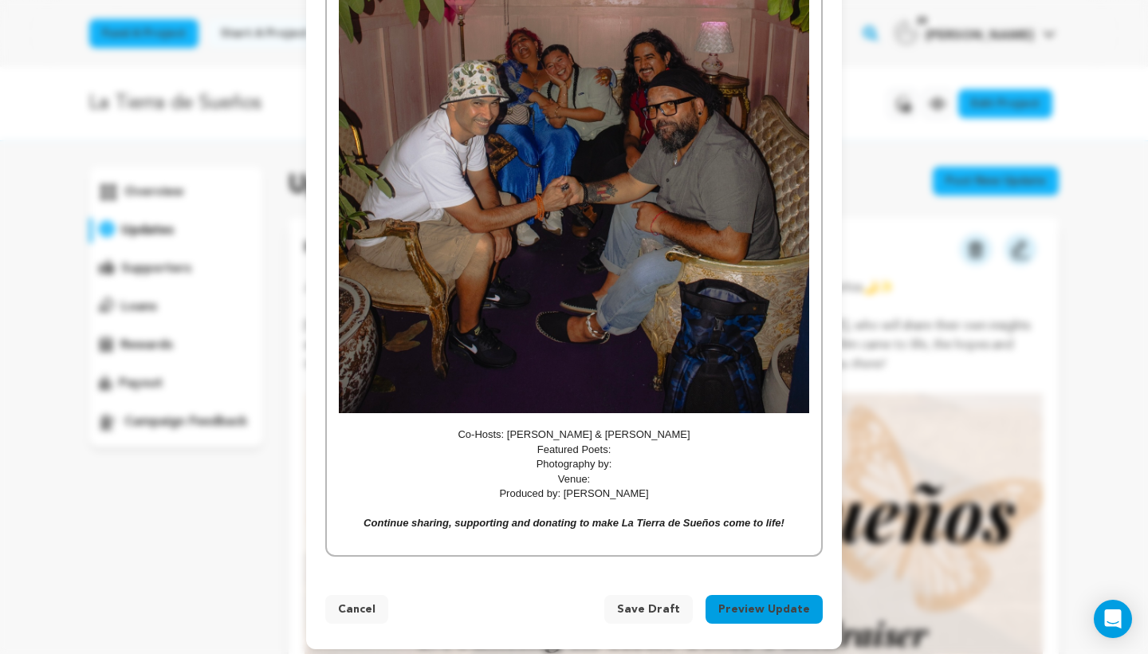
click at [691, 434] on p "Co-Hosts: Katherine Bahena-Benitez & Karina" at bounding box center [574, 434] width 470 height 14
drag, startPoint x: 689, startPoint y: 431, endPoint x: 516, endPoint y: 424, distance: 173.2
click at [516, 427] on p "Co-Hosts: Katherine Bahena-Benitez & Karina" at bounding box center [574, 434] width 470 height 14
click at [634, 446] on p "Featured Poets:" at bounding box center [574, 449] width 470 height 14
click at [635, 442] on p "Featured Poets: Leah V, Gisselle," at bounding box center [574, 449] width 470 height 14
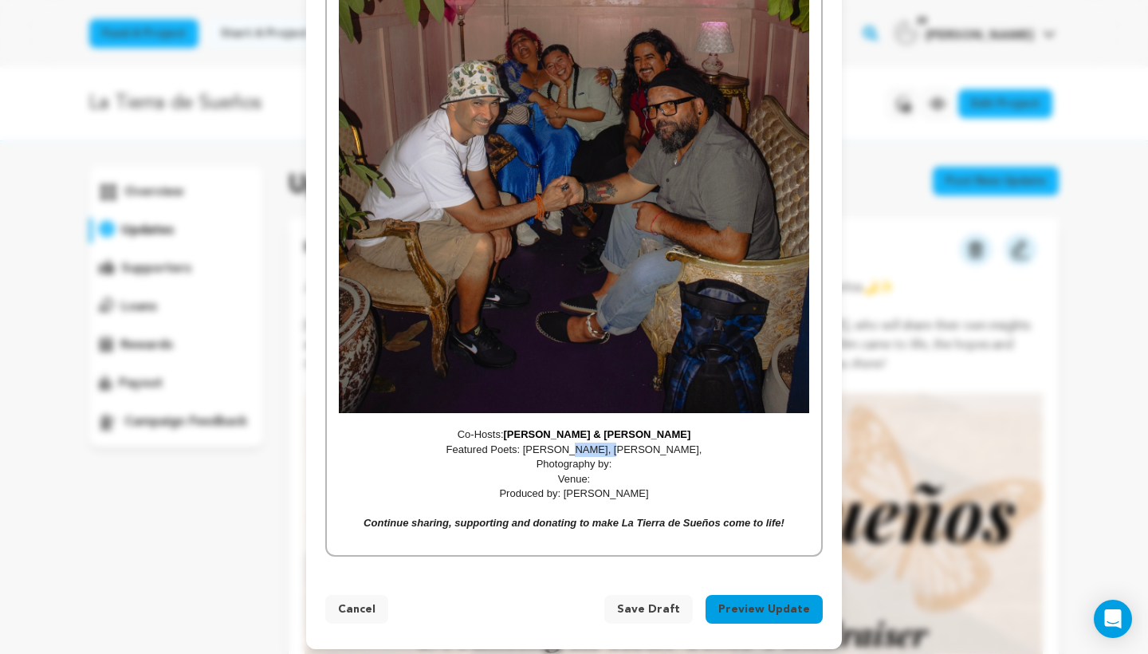
click at [635, 442] on p "Featured Poets: Leah V, Gisselle," at bounding box center [574, 449] width 470 height 14
click at [697, 445] on p "Featured Poets: Leah V, Gisselle Yepes ," at bounding box center [574, 449] width 470 height 14
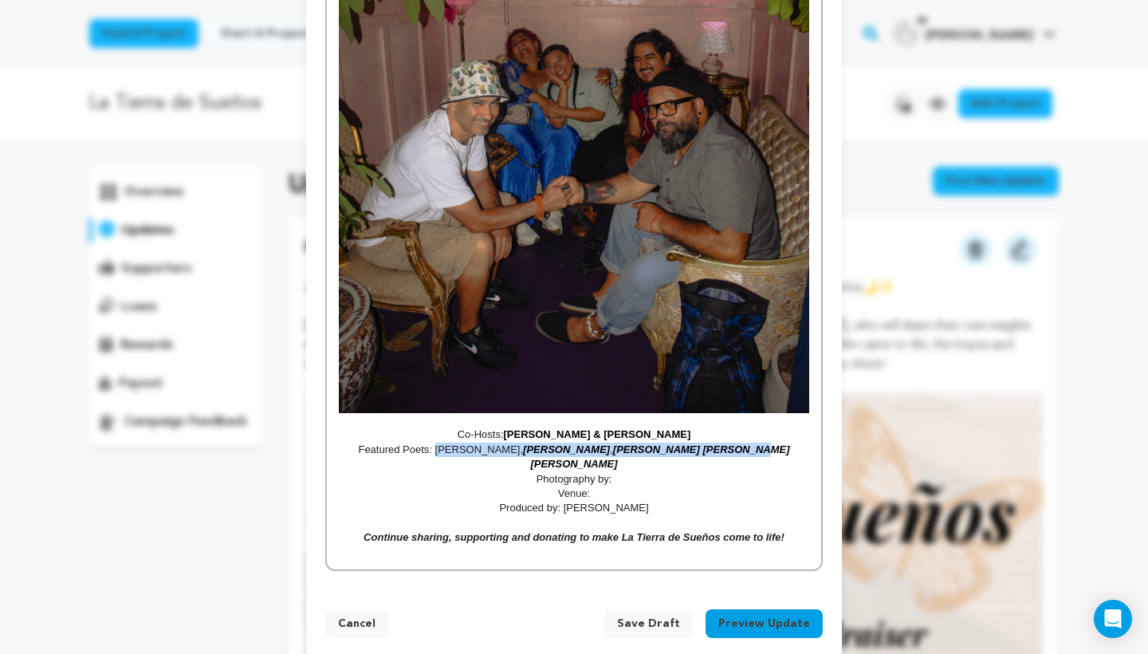
drag, startPoint x: 753, startPoint y: 442, endPoint x: 490, endPoint y: 442, distance: 263.1
click at [490, 442] on p "Featured Poets: Leah V, Gisselle Yepes , Mario José Pagán Morales" at bounding box center [574, 456] width 470 height 29
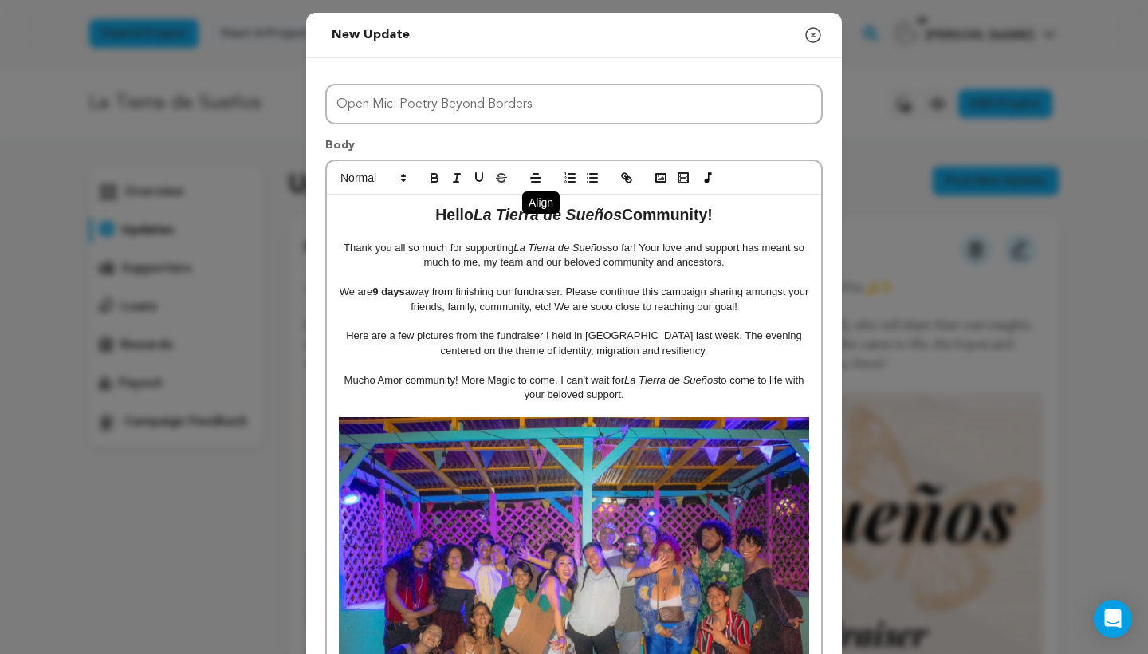
scroll to position [0, 0]
click at [429, 180] on icon "button" at bounding box center [434, 178] width 14 height 14
click at [457, 178] on line "button" at bounding box center [457, 178] width 2 height 8
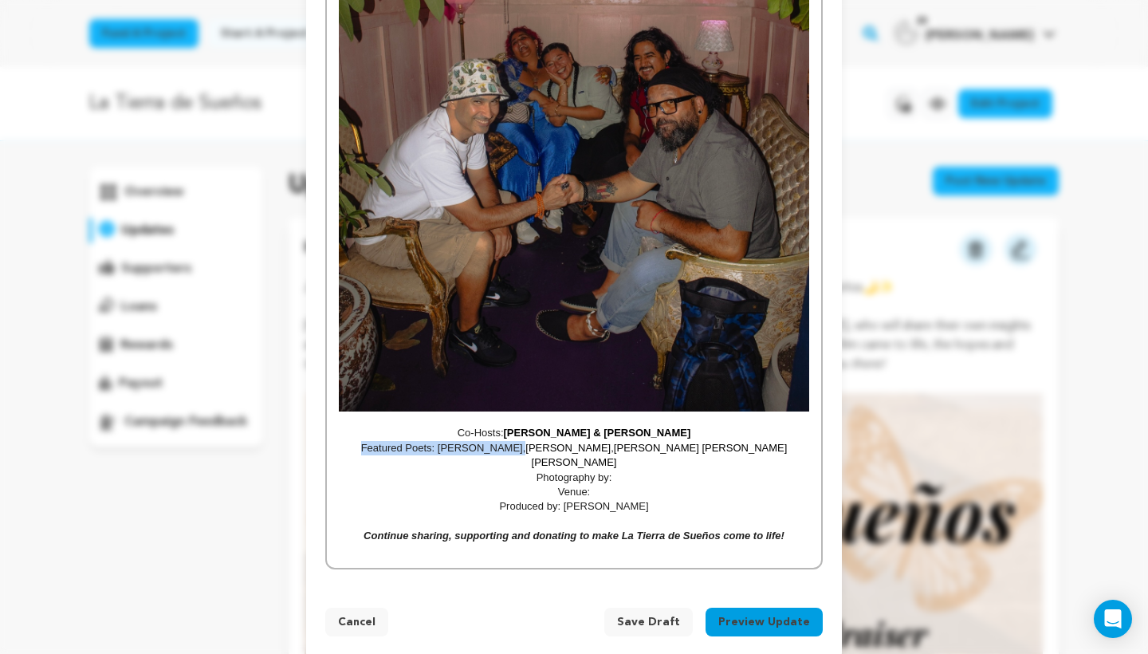
scroll to position [1614, 0]
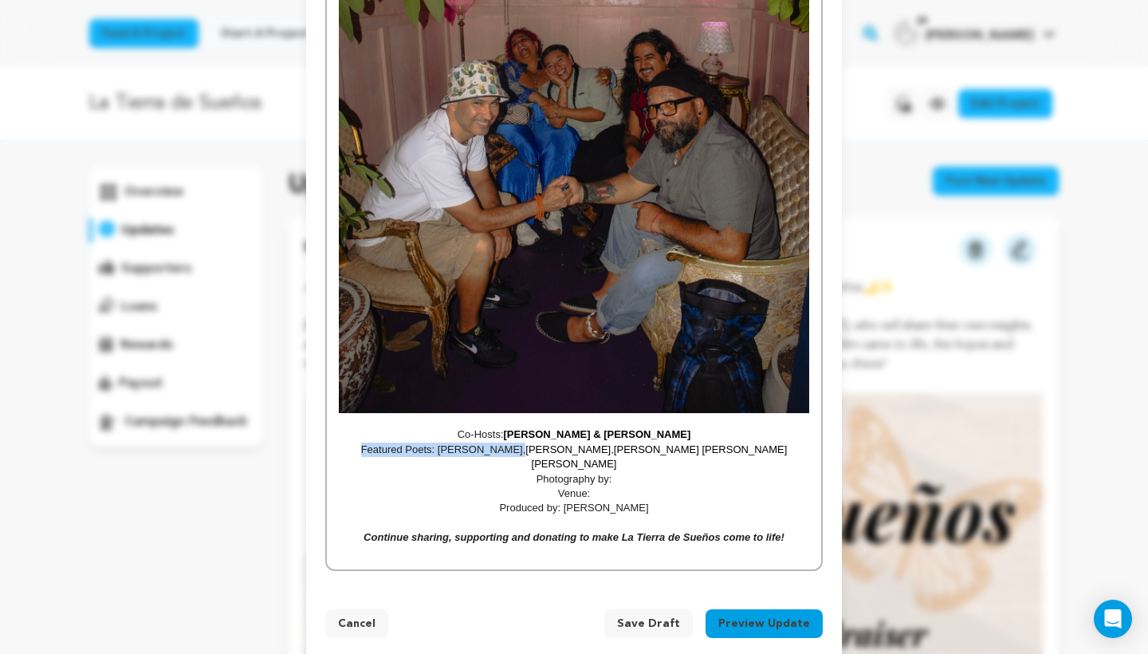
click at [729, 446] on span "Mario José Pagán Morales" at bounding box center [661, 456] width 258 height 26
click at [607, 443] on span "Mario José Pagán Morales" at bounding box center [661, 456] width 258 height 26
click at [746, 448] on p "Featured Poets: Leah V, Gisselle Yepes , Mario José Pagán Morales" at bounding box center [574, 456] width 470 height 29
click at [665, 472] on p "Photography by:" at bounding box center [574, 479] width 470 height 14
click at [605, 486] on p "Venue:" at bounding box center [574, 493] width 470 height 14
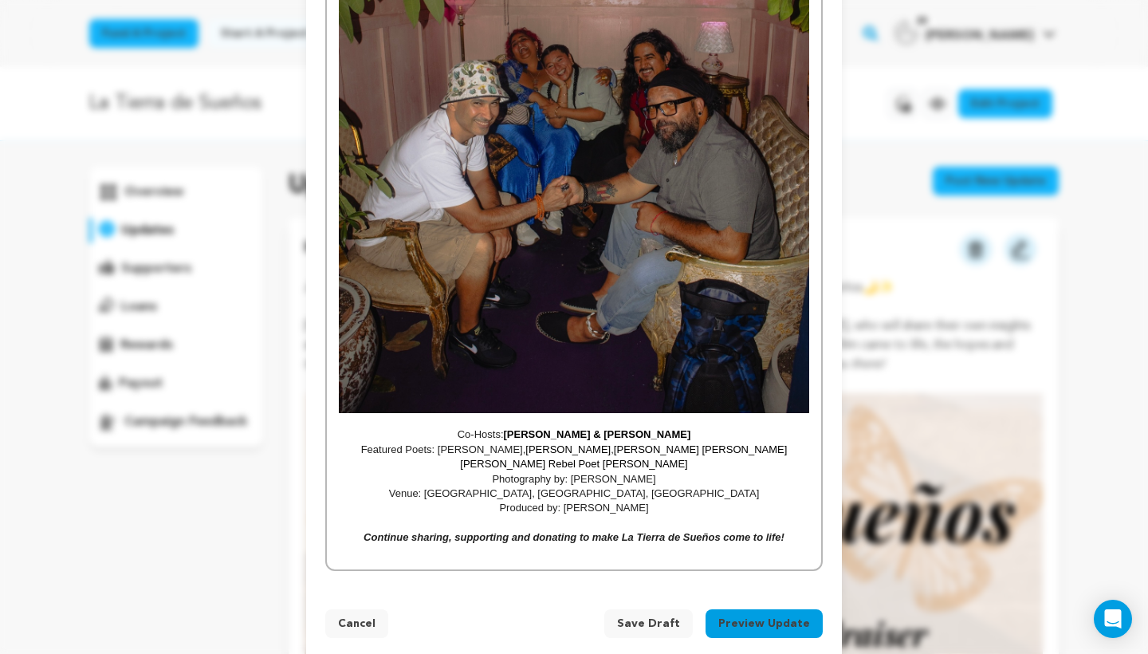
click at [797, 530] on p "Continue sharing, supporting and donating to make La Tierra de Sueños come to l…" at bounding box center [574, 537] width 470 height 14
click at [787, 580] on button "Preview Update" at bounding box center [764, 623] width 117 height 29
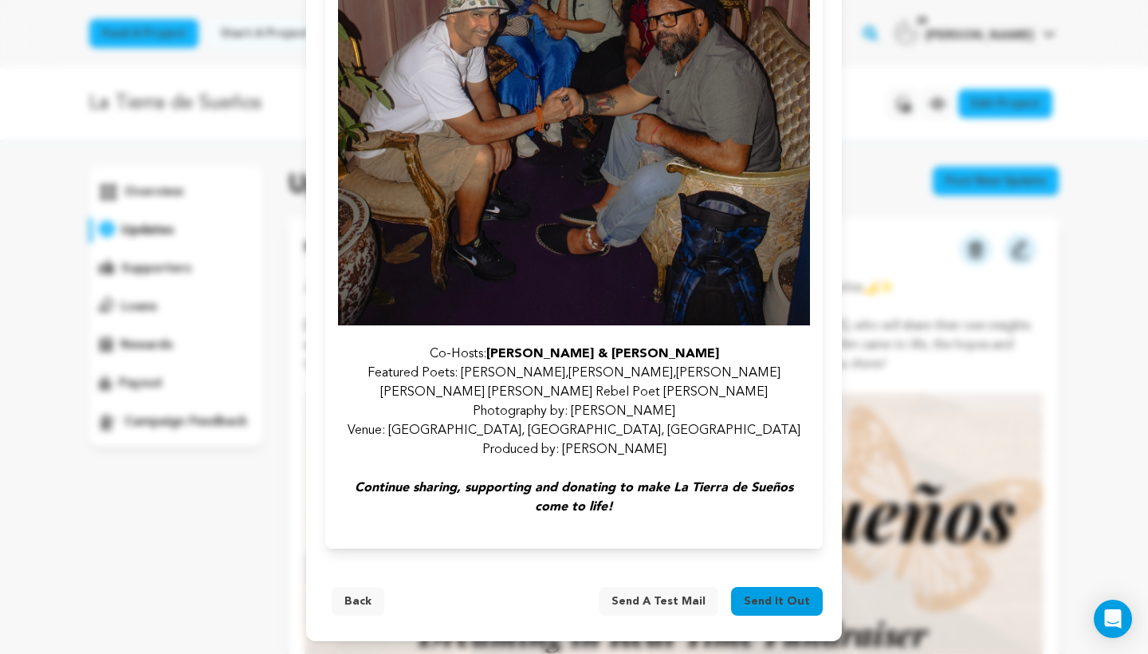
scroll to position [1749, 0]
click at [795, 580] on span "Send it out" at bounding box center [777, 601] width 66 height 16
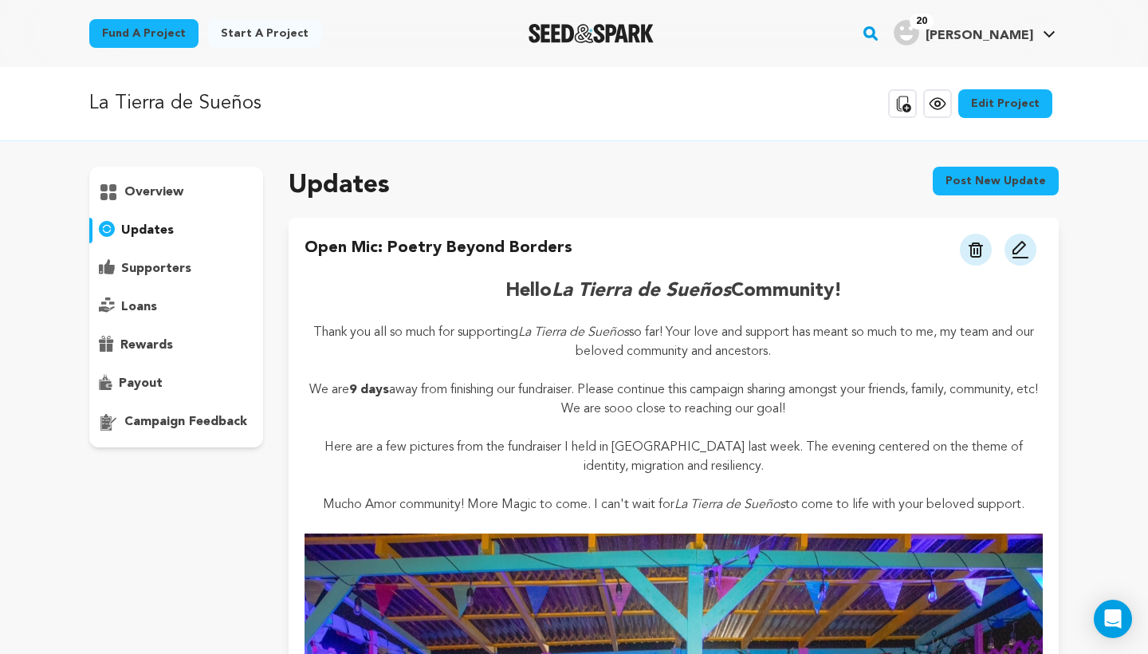
click at [537, 198] on div "Updates Post new update" at bounding box center [674, 186] width 770 height 38
click at [147, 195] on p "overview" at bounding box center [153, 192] width 59 height 19
